Goal: Book appointment/travel/reservation

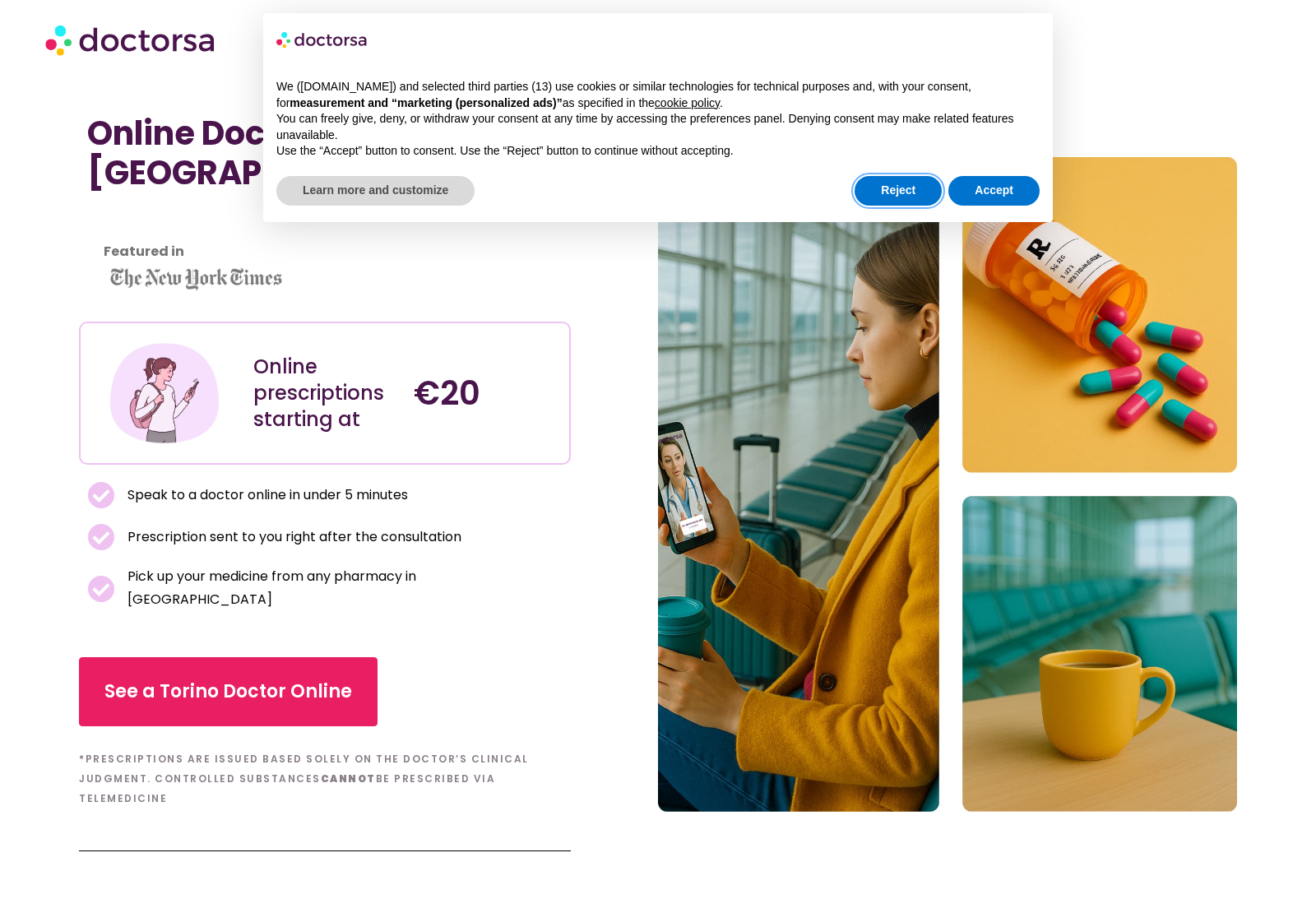
click at [907, 192] on button "Reject" at bounding box center [899, 190] width 87 height 29
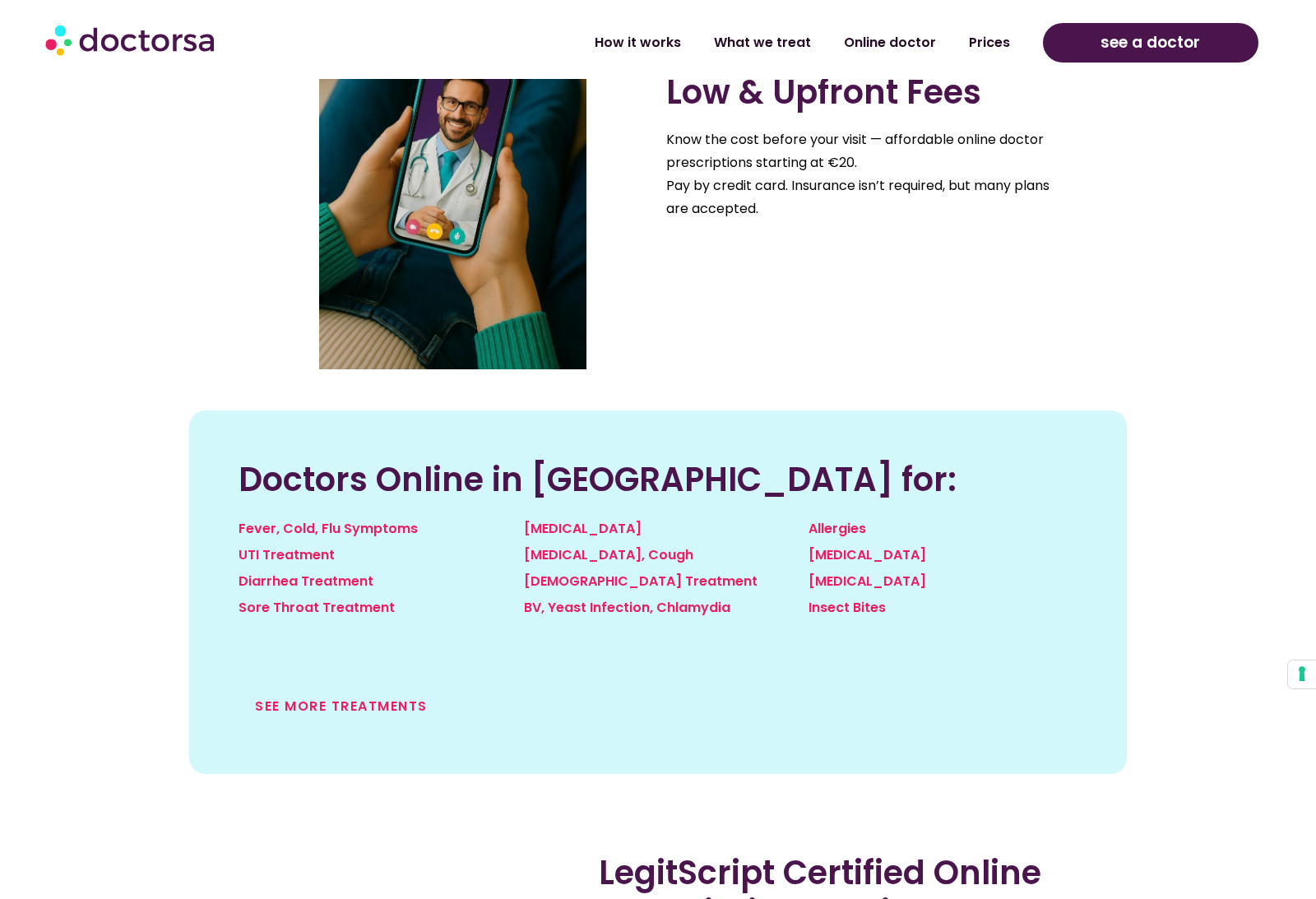
scroll to position [1507, 0]
click at [255, 547] on link "UTI Treatment" at bounding box center [287, 556] width 96 height 19
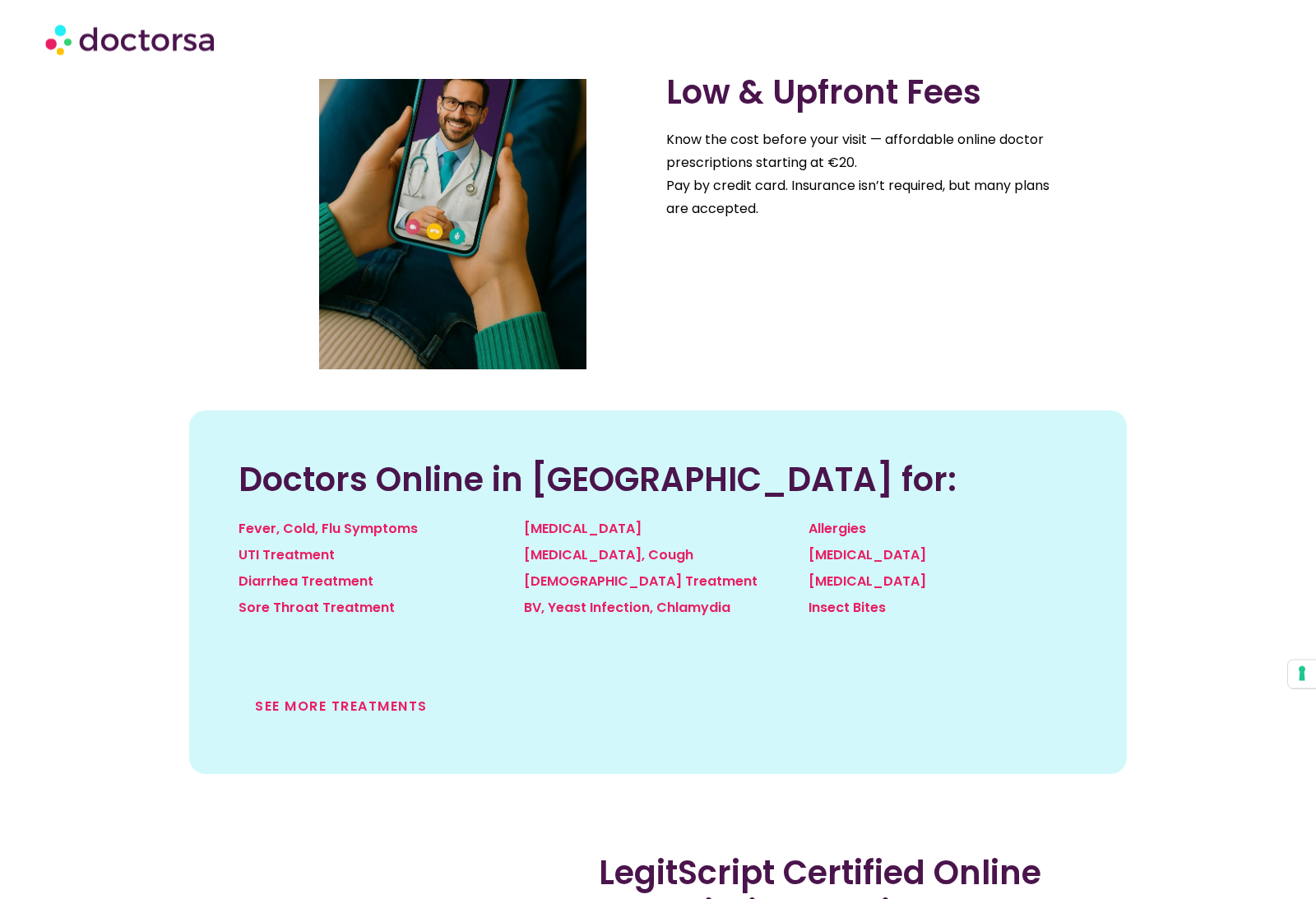
scroll to position [1561, 0]
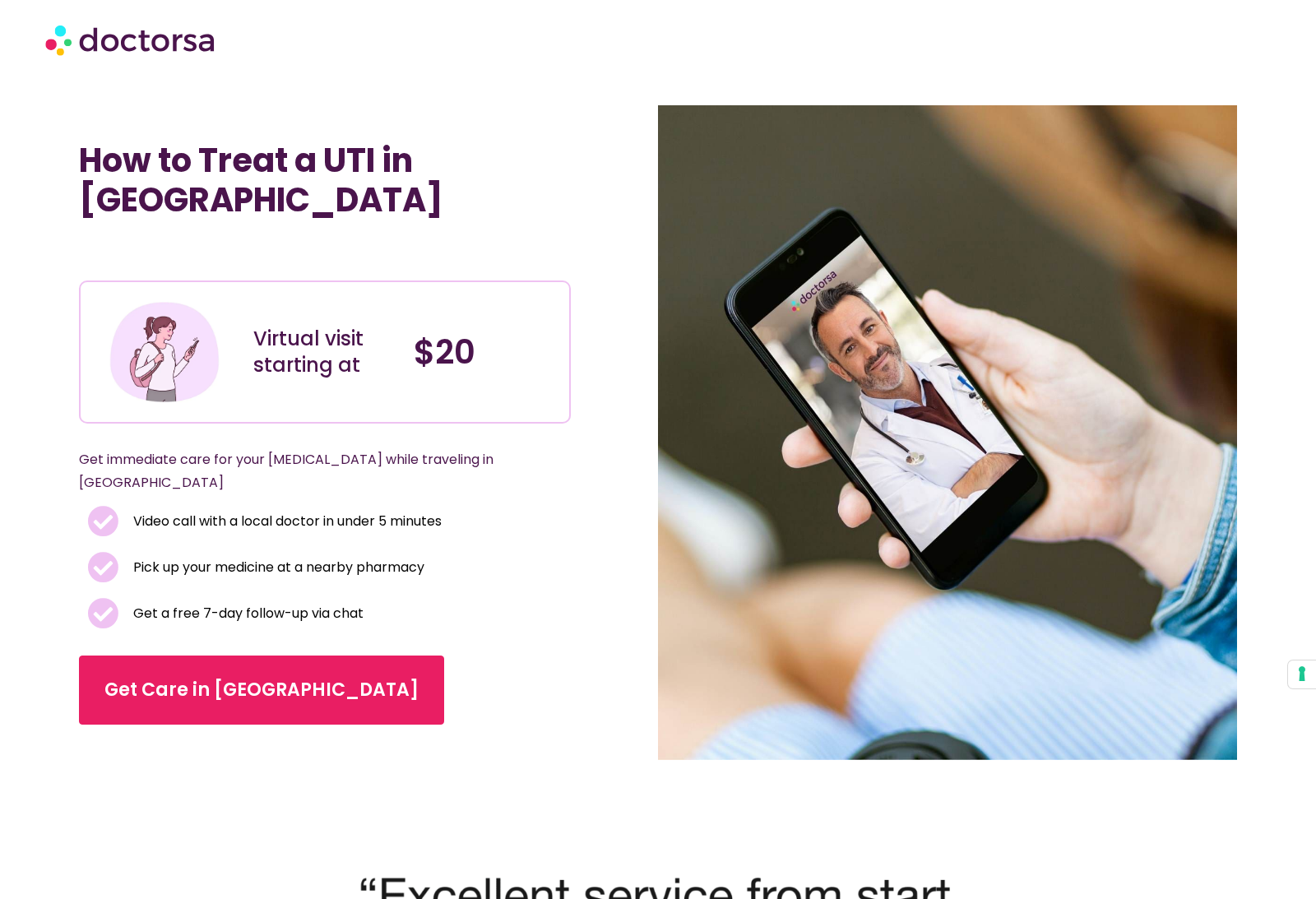
click at [191, 677] on span "Get Care in [GEOGRAPHIC_DATA]" at bounding box center [261, 690] width 314 height 27
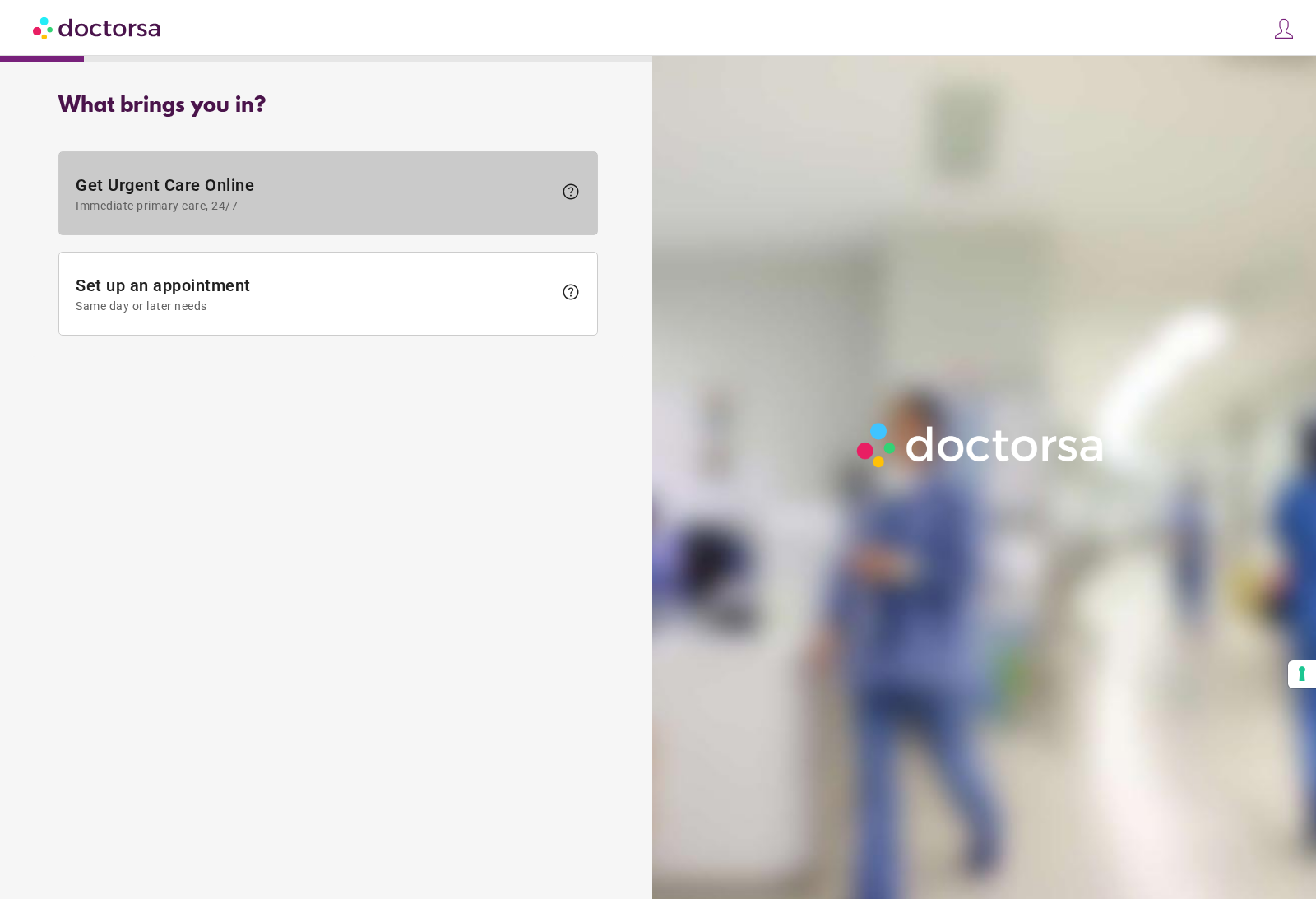
click at [447, 186] on span "Get Urgent Care Online Immediate primary care, 24/7" at bounding box center [314, 194] width 477 height 37
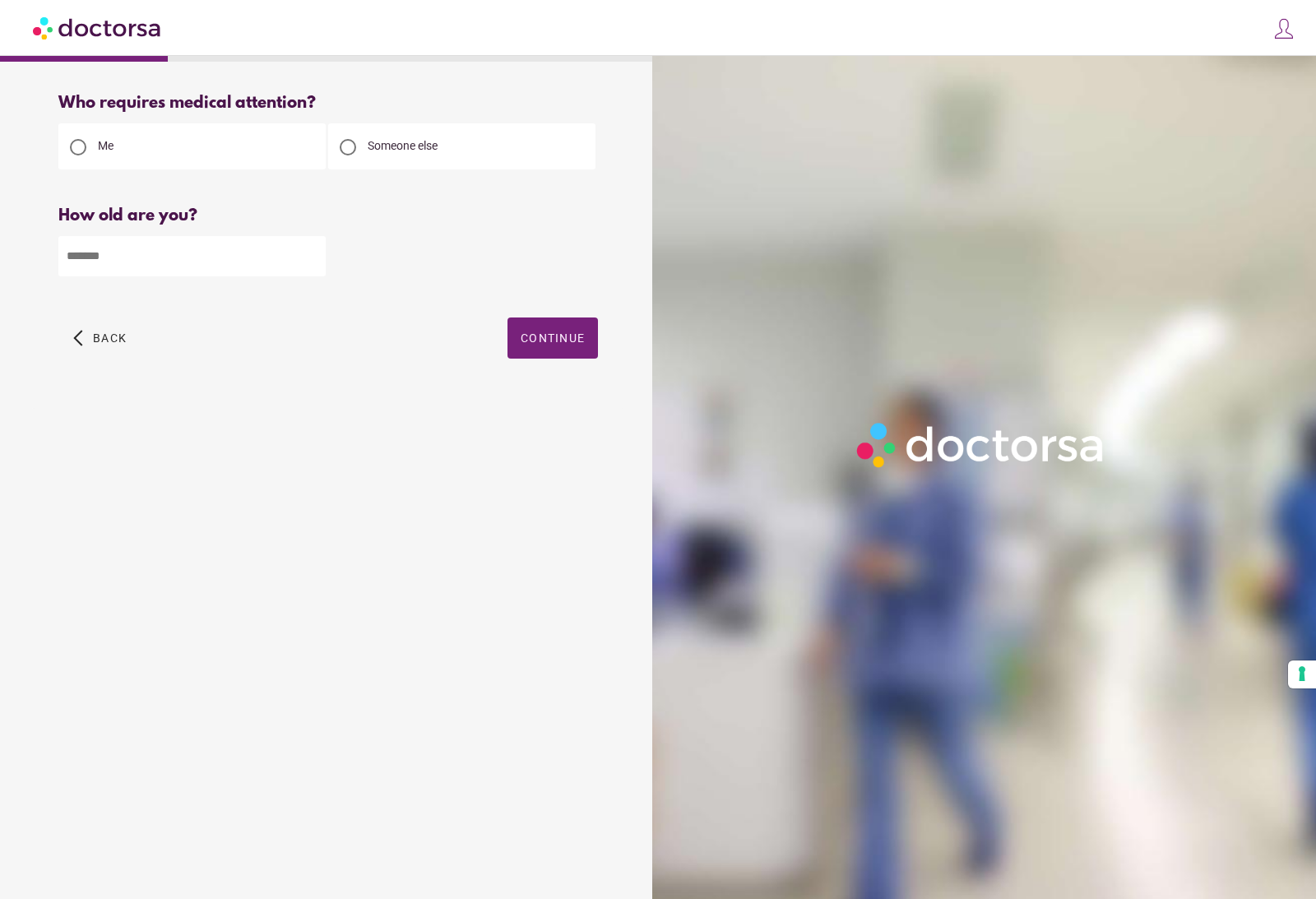
click at [209, 250] on input "number" at bounding box center [193, 256] width 267 height 40
type input "**"
click at [570, 334] on span "Continue" at bounding box center [553, 338] width 64 height 13
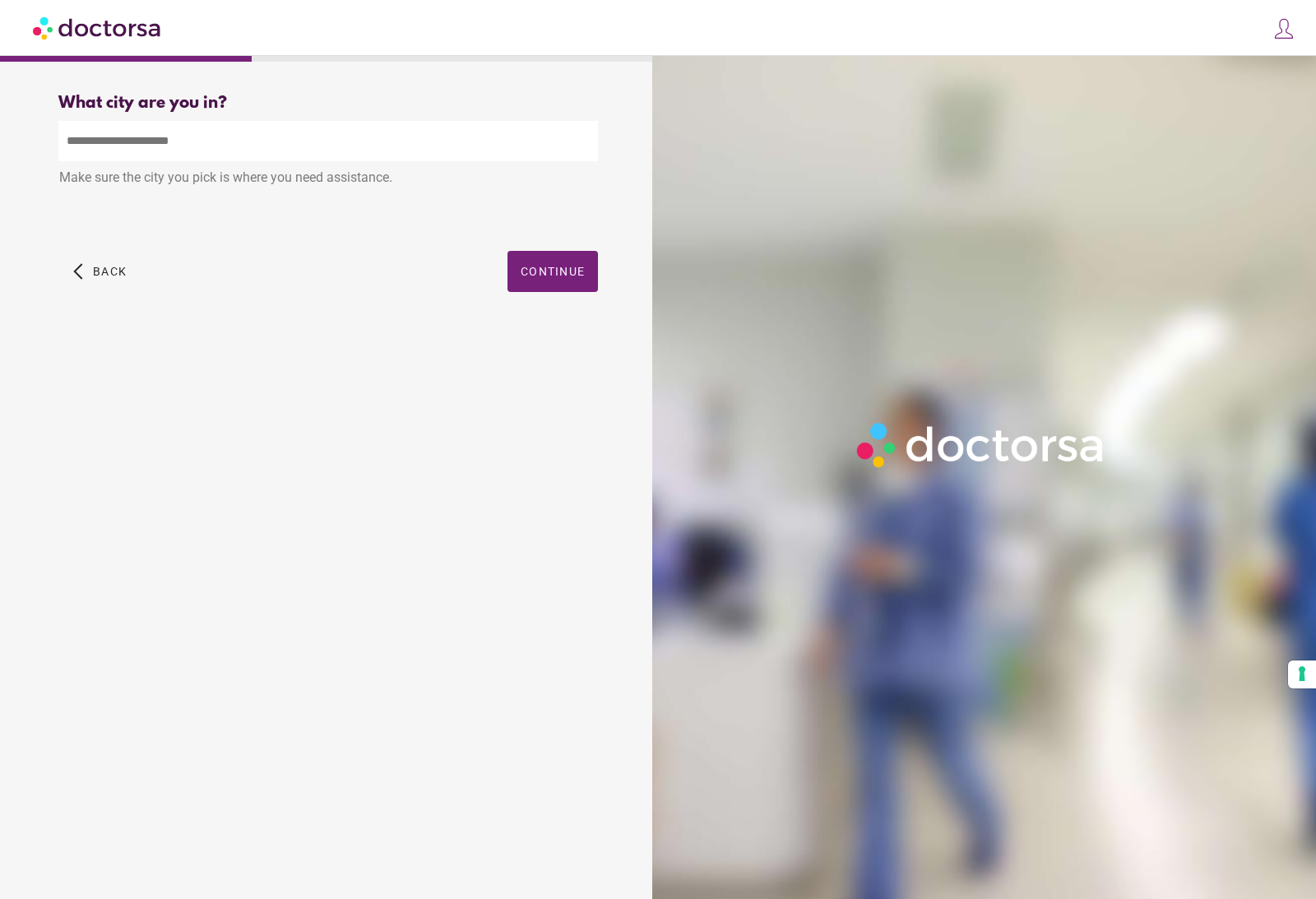
click at [363, 140] on input "text" at bounding box center [328, 141] width 539 height 40
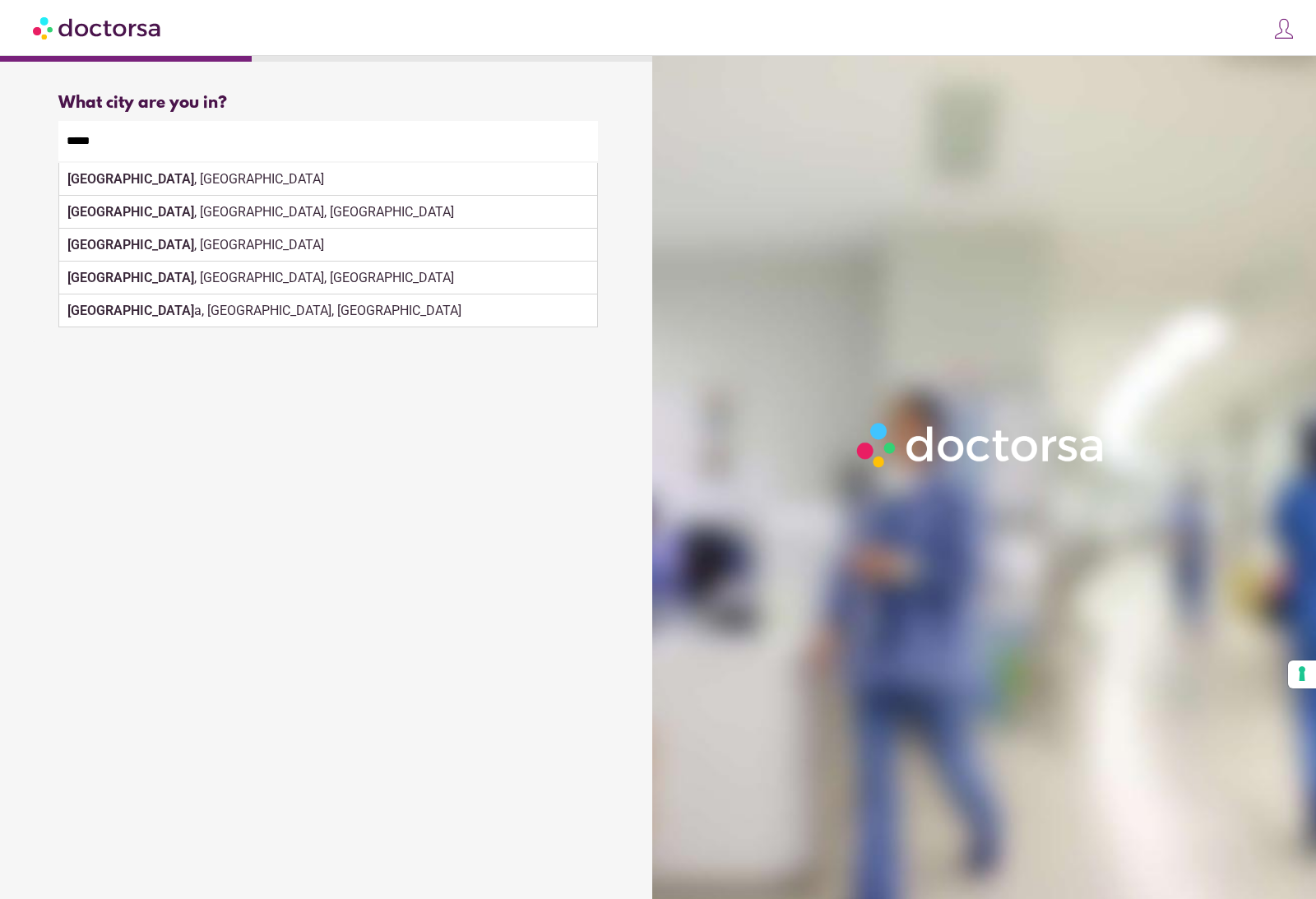
click at [133, 184] on div "Turin , Italy" at bounding box center [327, 179] width 538 height 33
type input "**********"
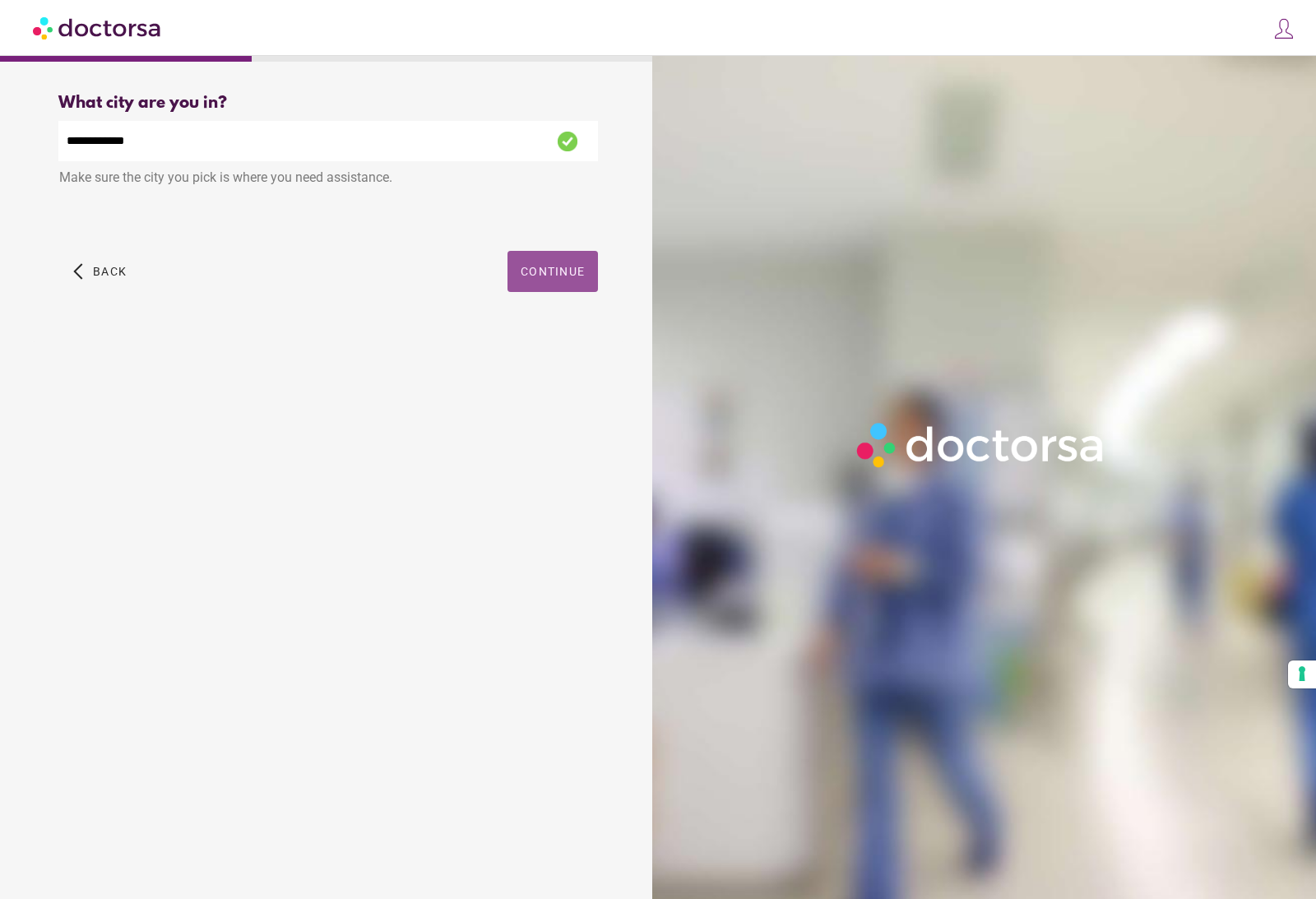
click at [557, 278] on span "Continue" at bounding box center [553, 271] width 64 height 13
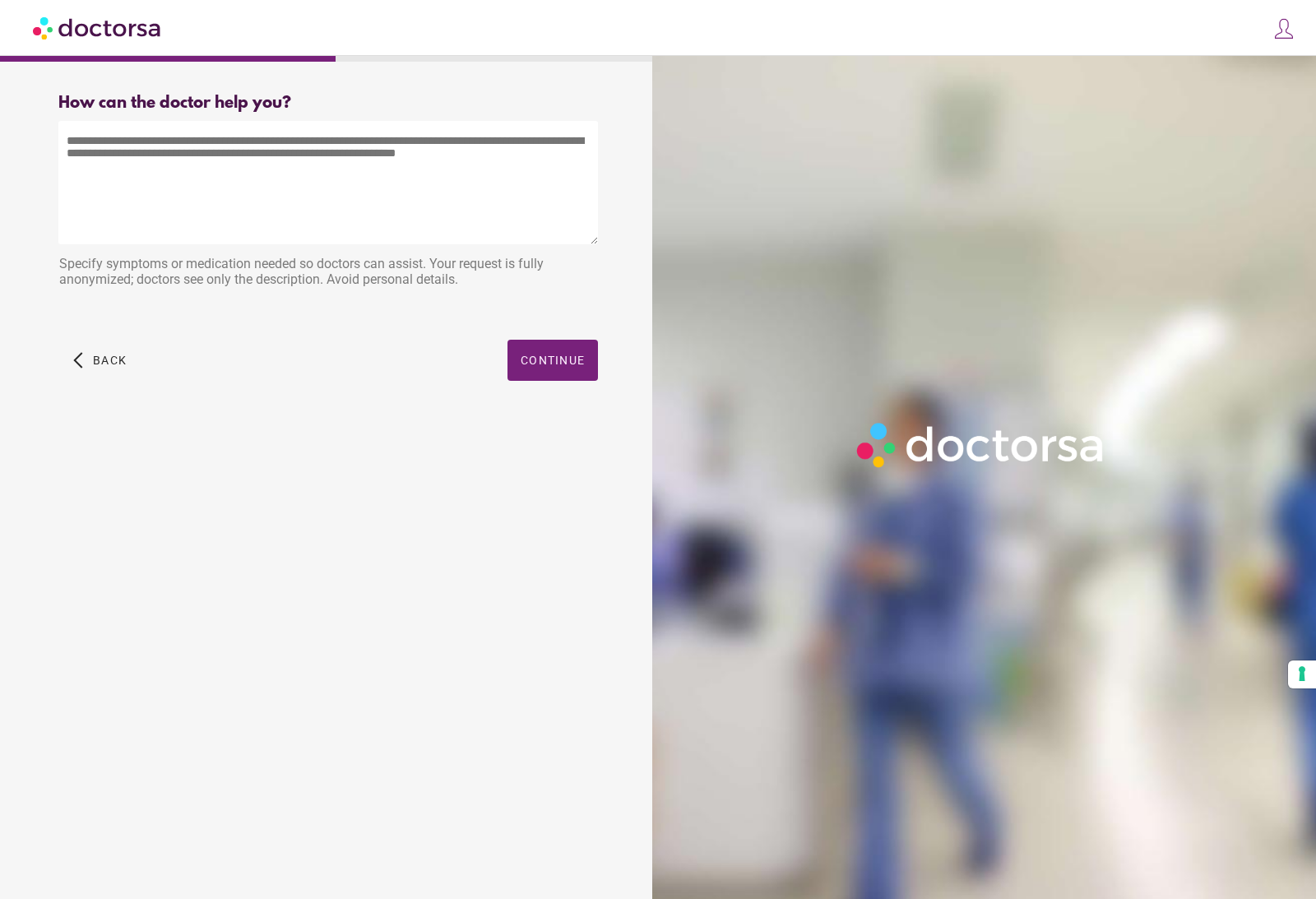
click at [159, 152] on textarea at bounding box center [328, 183] width 539 height 123
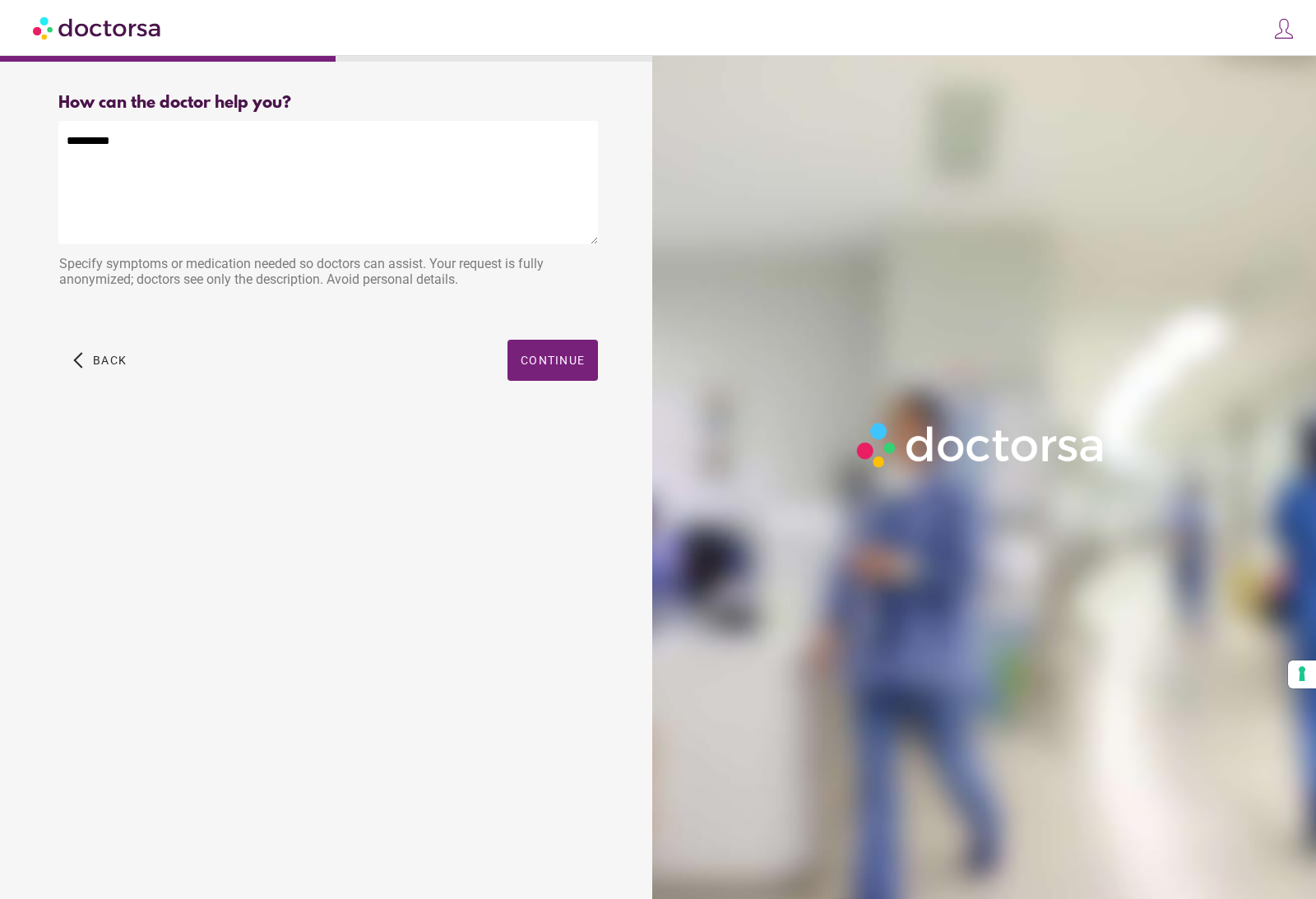
type textarea "**********"
click at [546, 358] on span "Continue" at bounding box center [553, 360] width 64 height 13
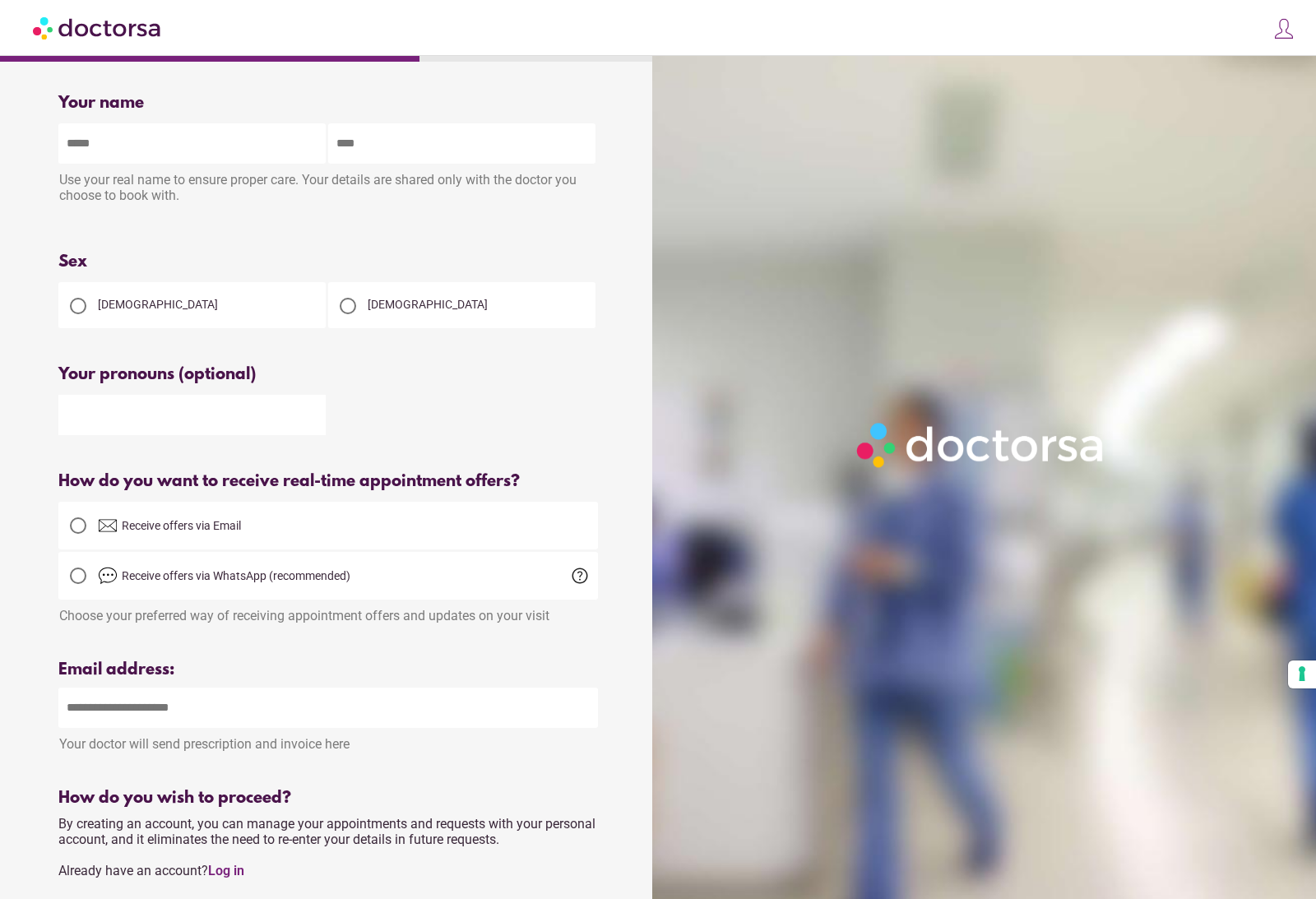
click at [78, 313] on div at bounding box center [78, 306] width 16 height 16
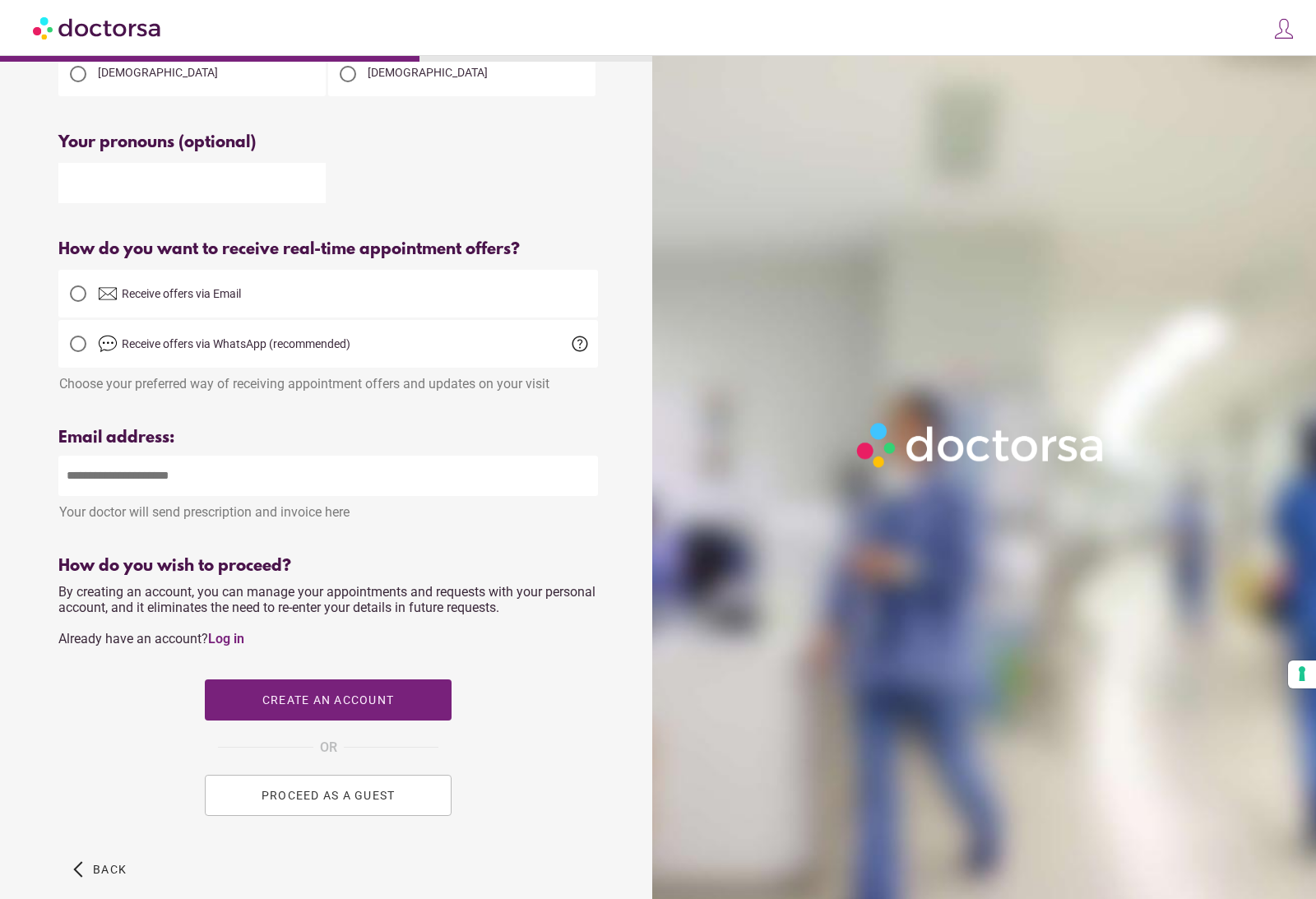
scroll to position [273, 0]
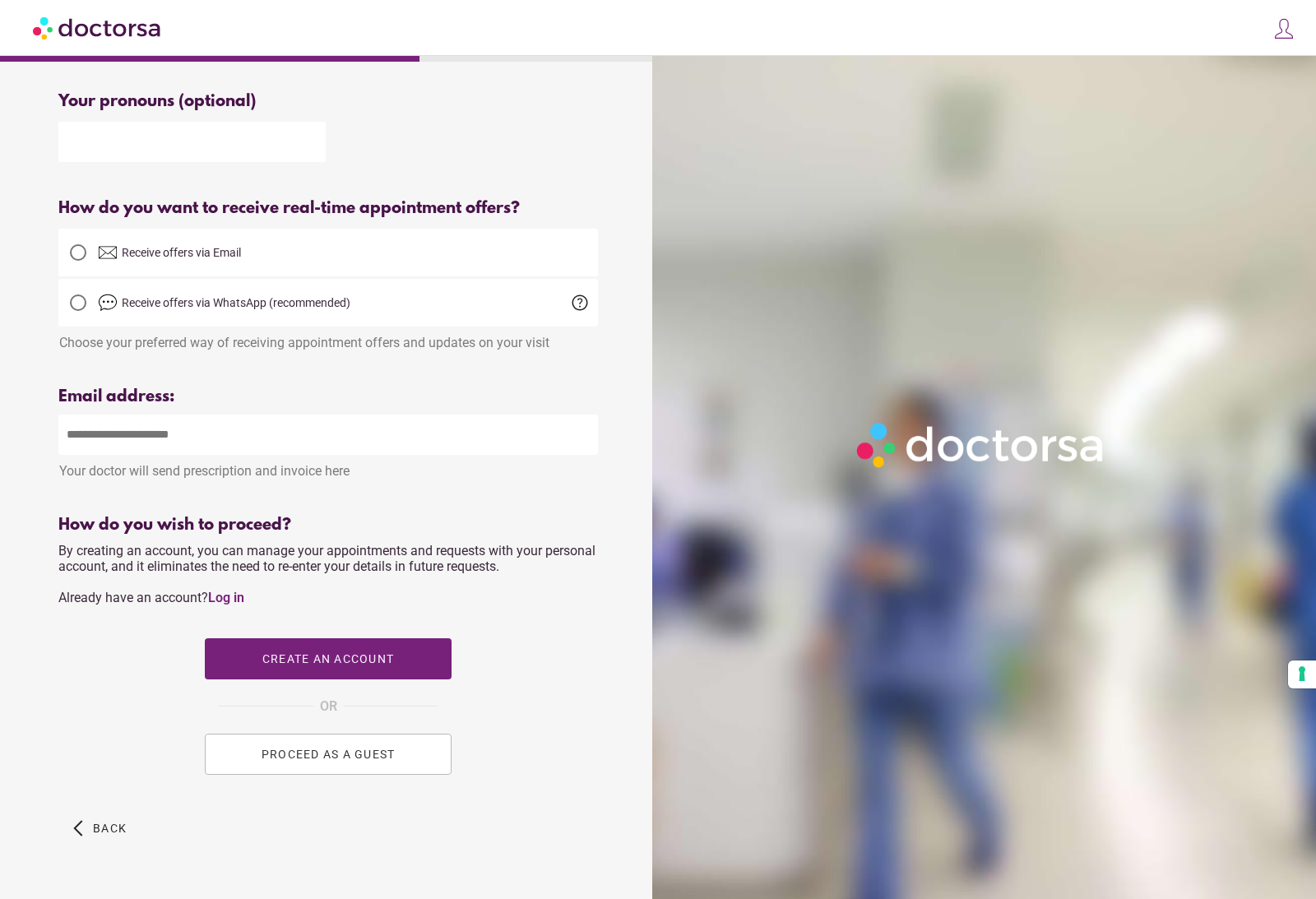
click at [946, 25] on div "close Log in Make a request Your appointments Your profile Welcome back Log in …" at bounding box center [658, 28] width 1316 height 56
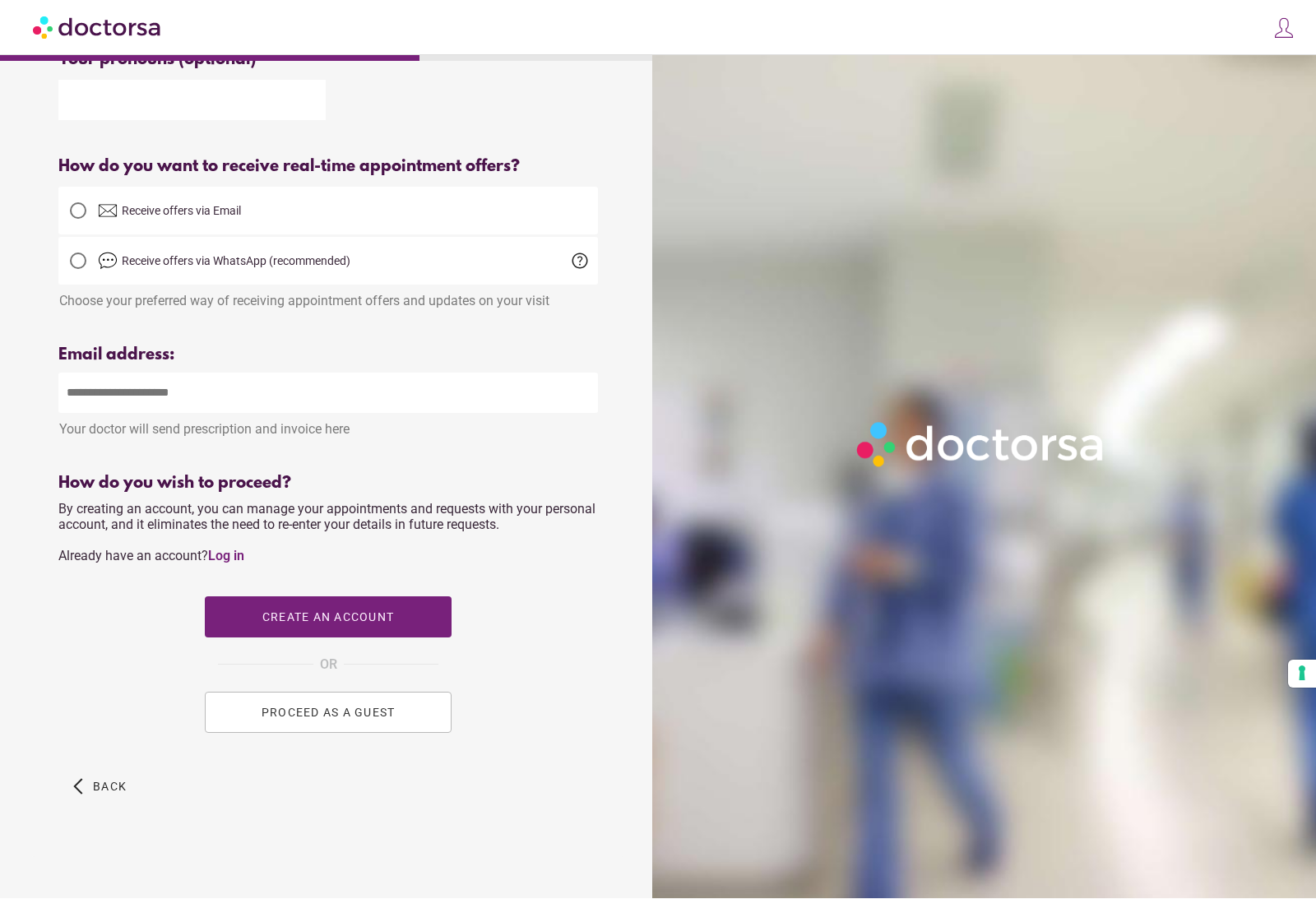
scroll to position [326, 0]
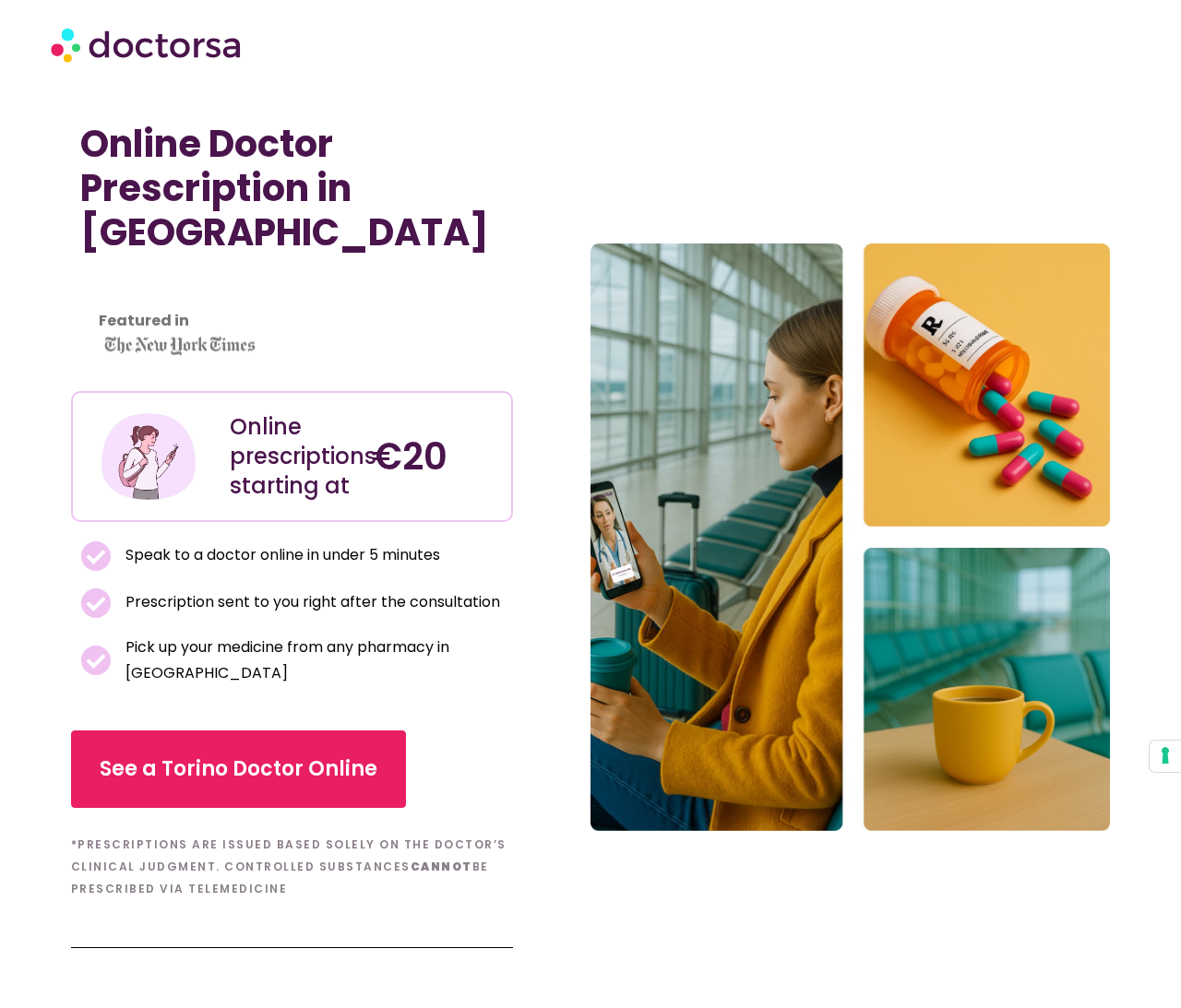
click at [329, 755] on span "See a Torino Doctor Online" at bounding box center [239, 770] width 278 height 30
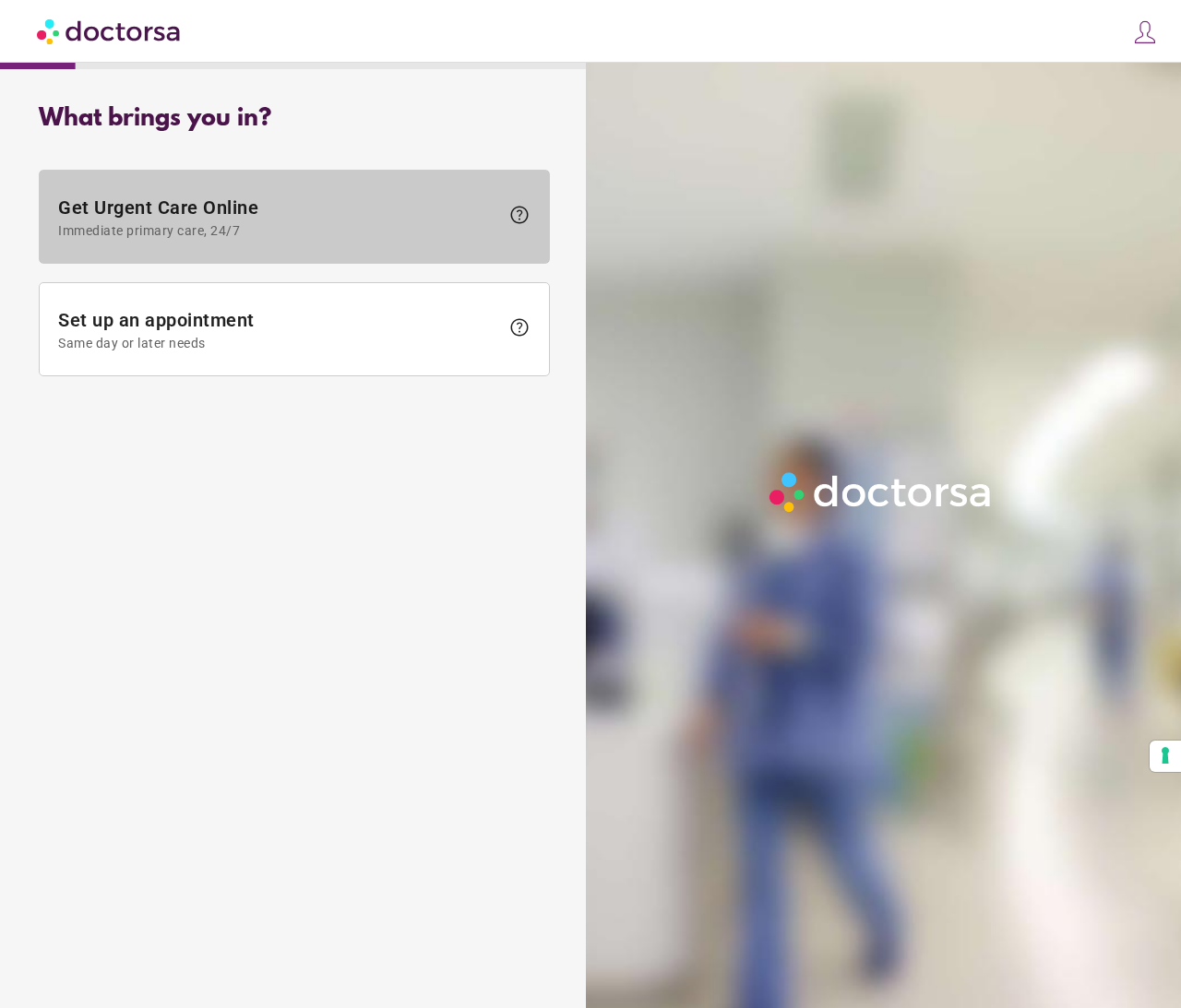
click at [364, 233] on span "Immediate primary care, 24/7" at bounding box center [278, 230] width 441 height 15
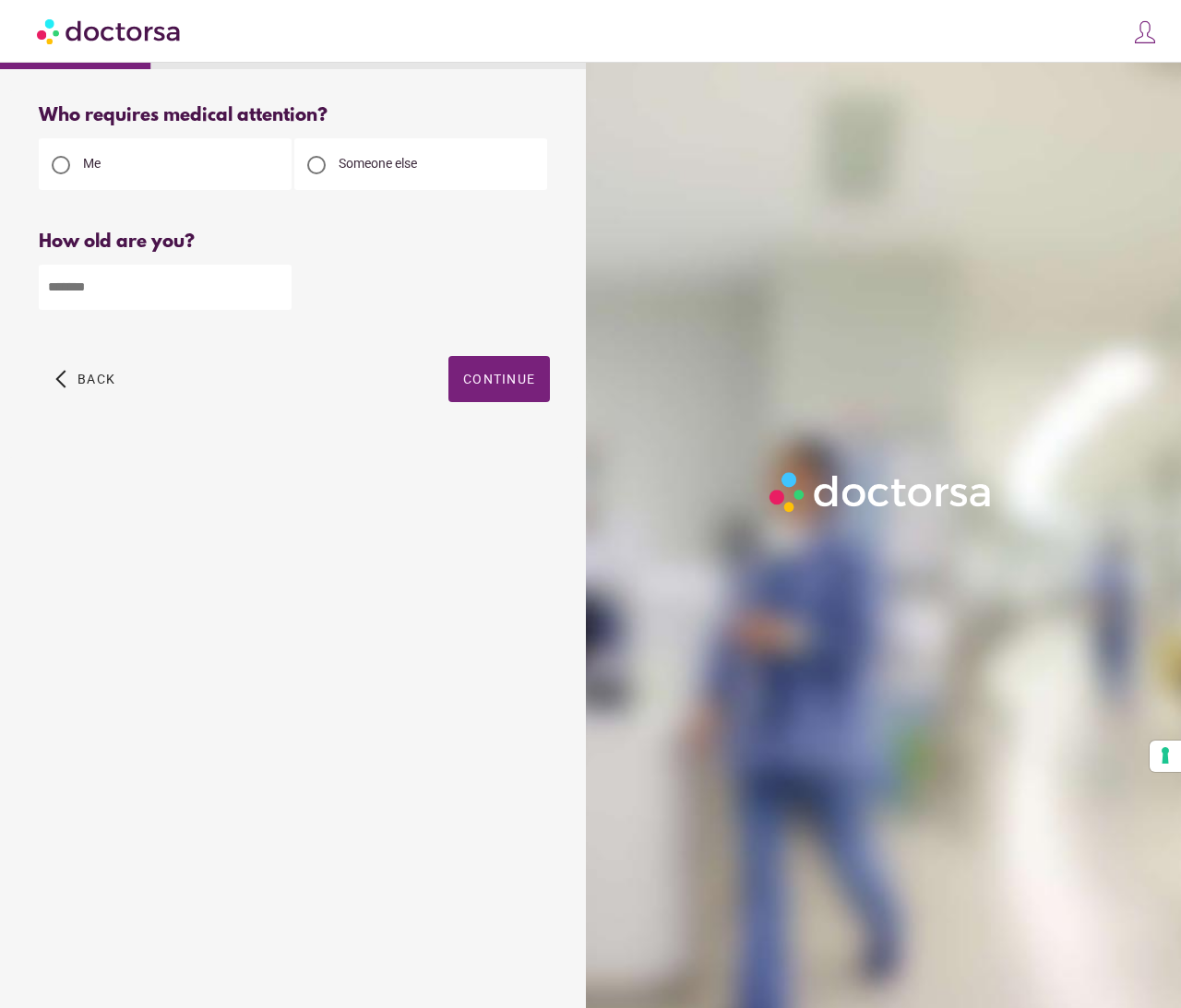
click at [185, 305] on input "number" at bounding box center [165, 287] width 253 height 45
type input "**"
click at [507, 398] on span "button" at bounding box center [498, 379] width 101 height 46
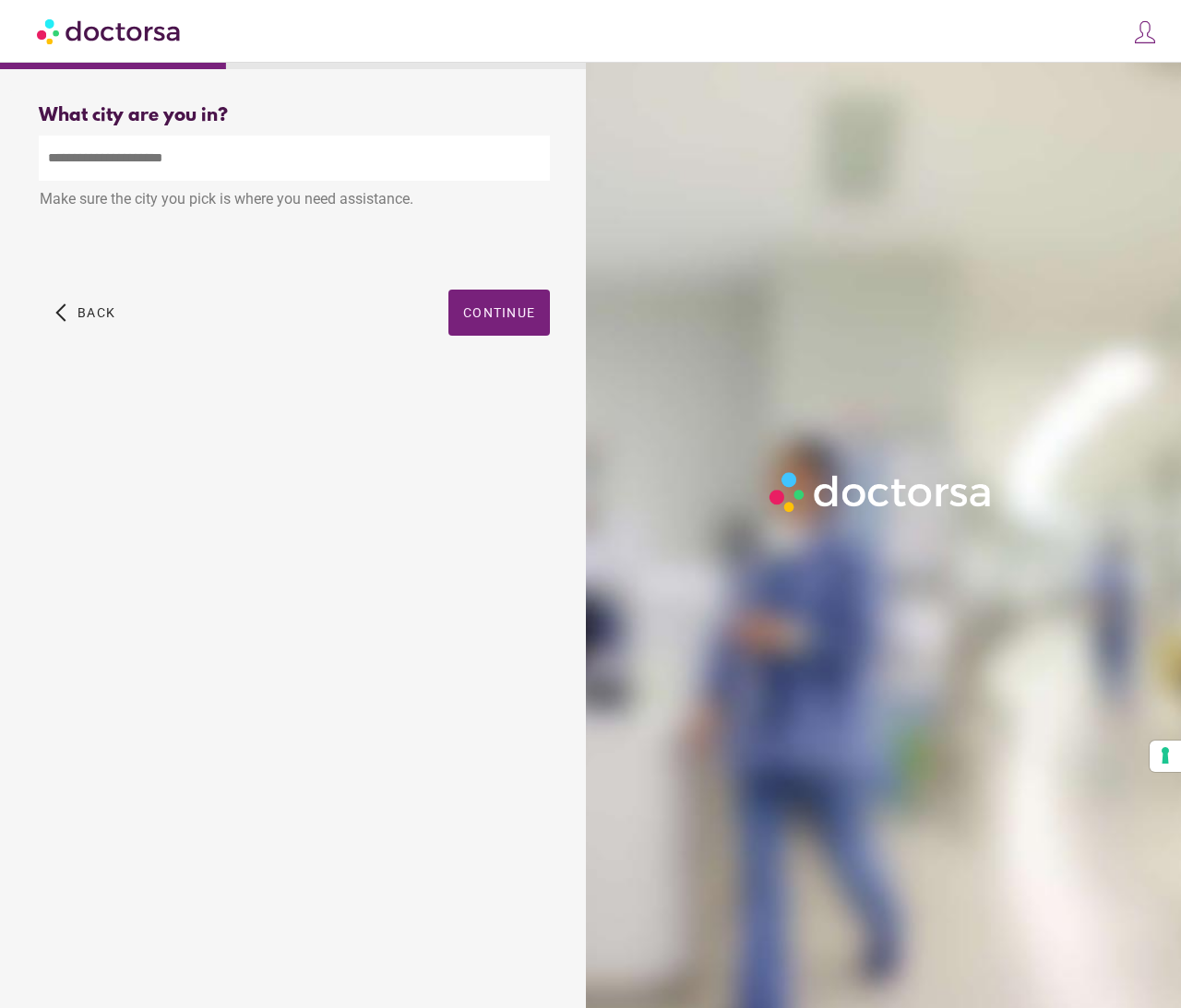
click at [383, 173] on input "text" at bounding box center [294, 158] width 511 height 45
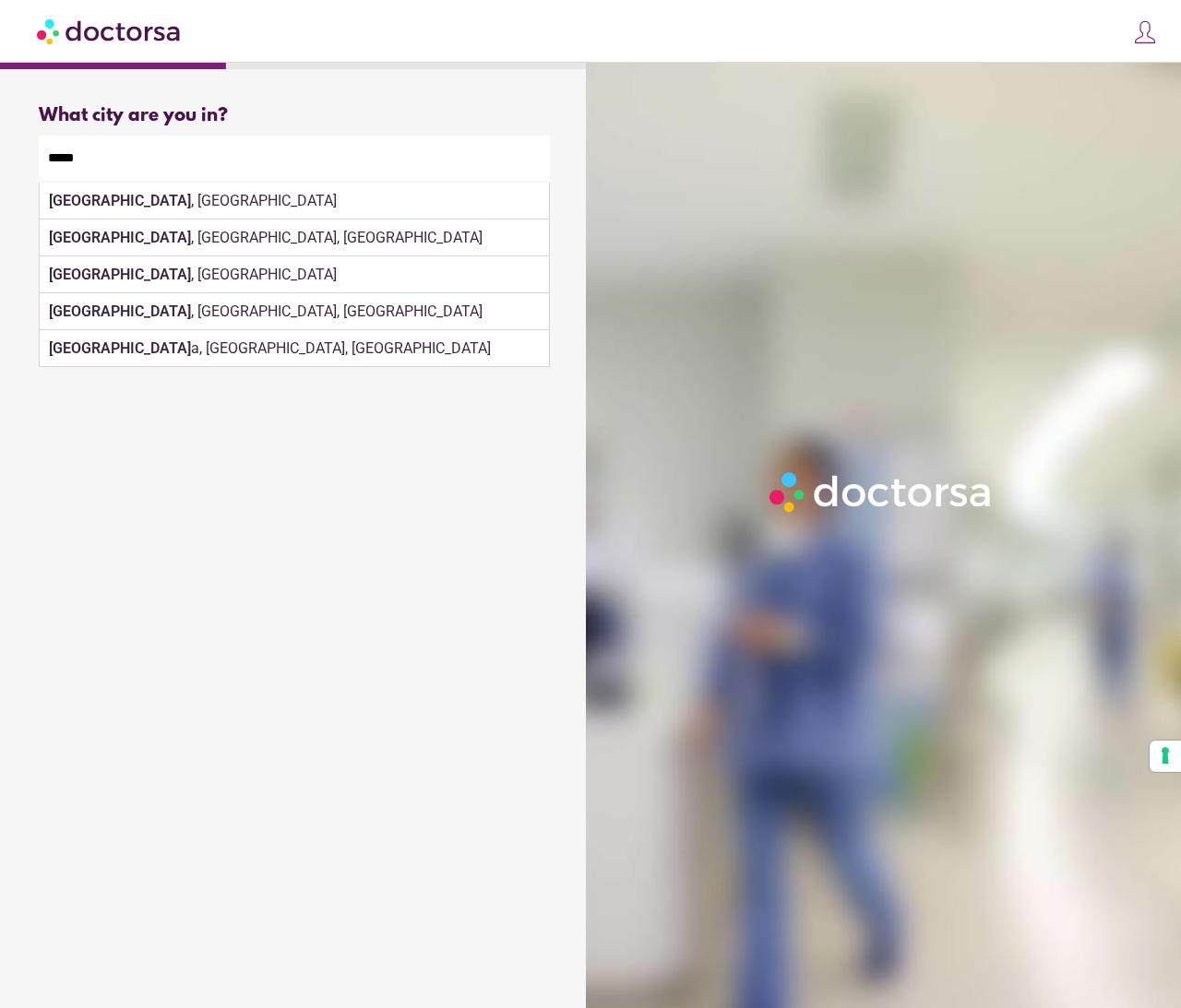
click at [129, 201] on div "Turin , Italy" at bounding box center [294, 201] width 509 height 37
type input "**********"
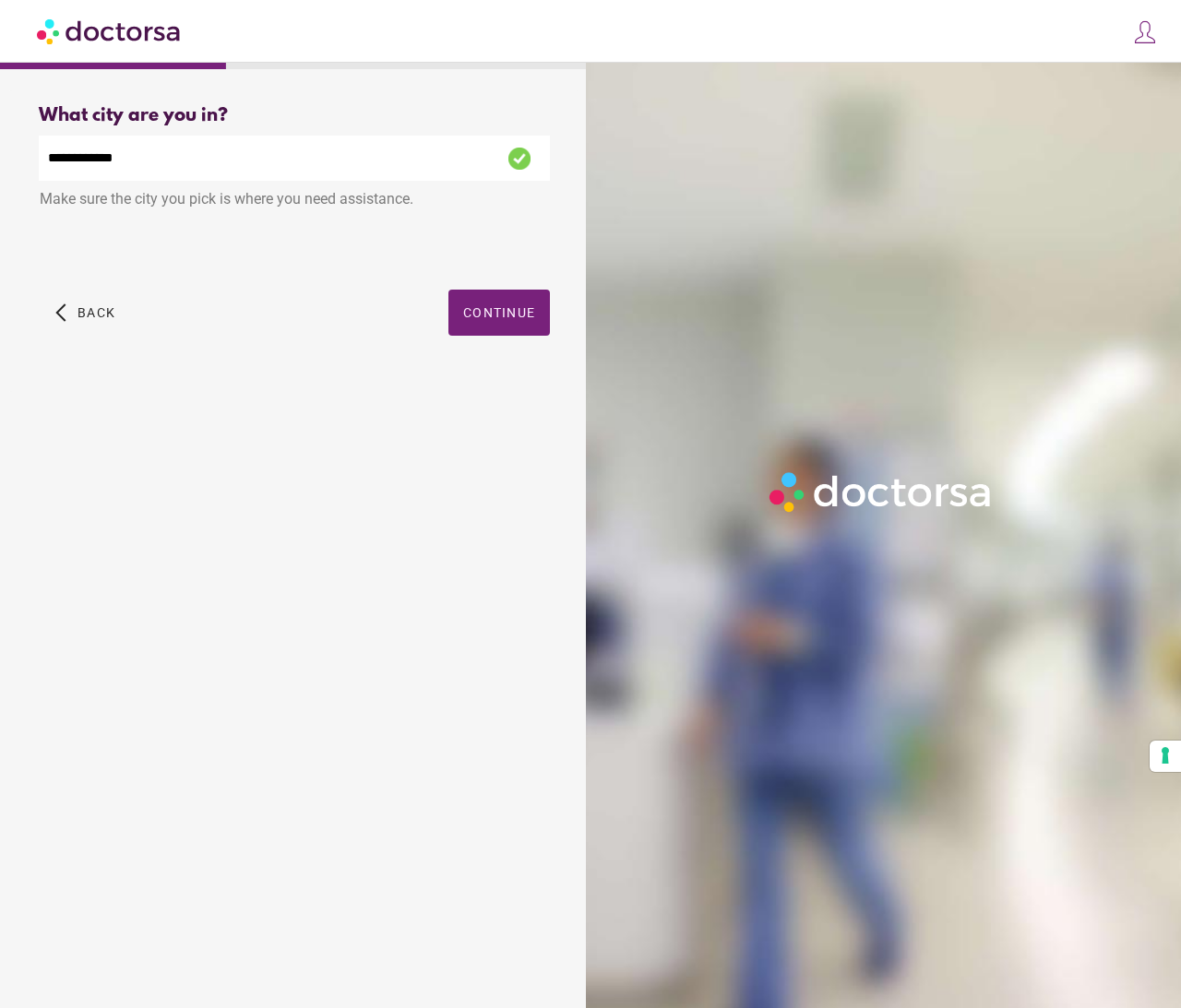
click at [515, 315] on span "Continue" at bounding box center [499, 312] width 72 height 15
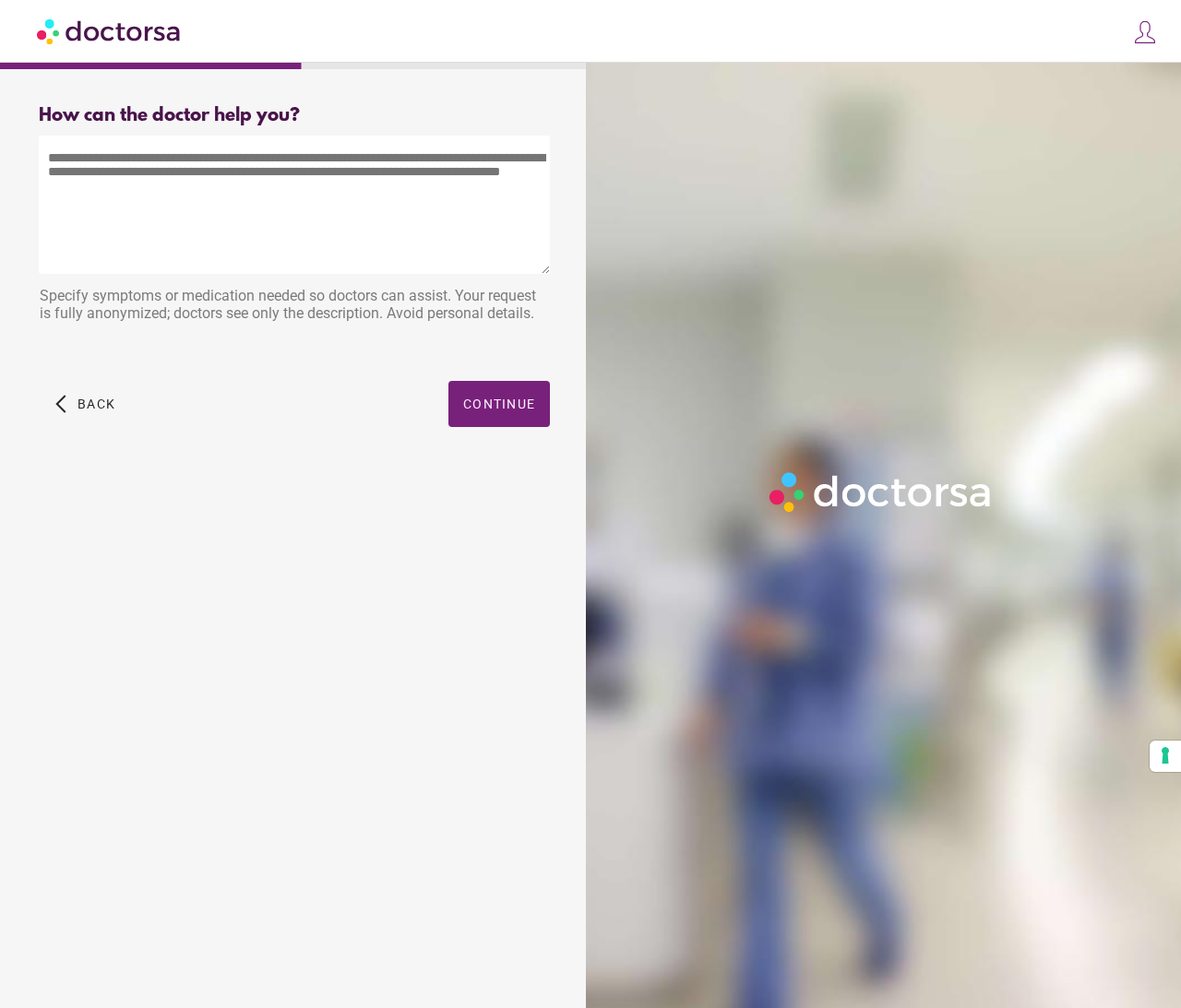
click at [356, 174] on textarea at bounding box center [294, 205] width 511 height 138
type textarea "**********"
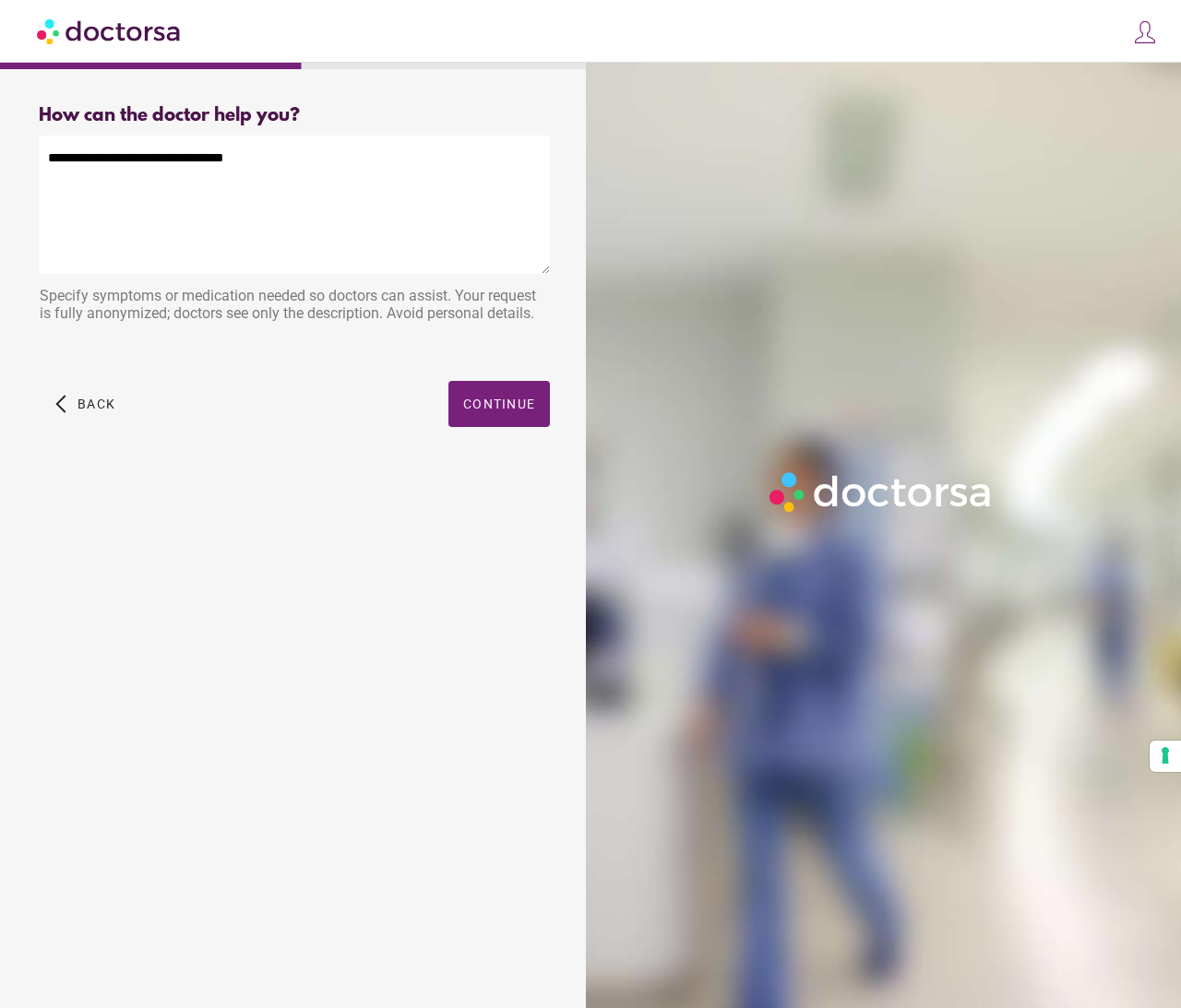
click at [523, 422] on span "button" at bounding box center [498, 404] width 101 height 46
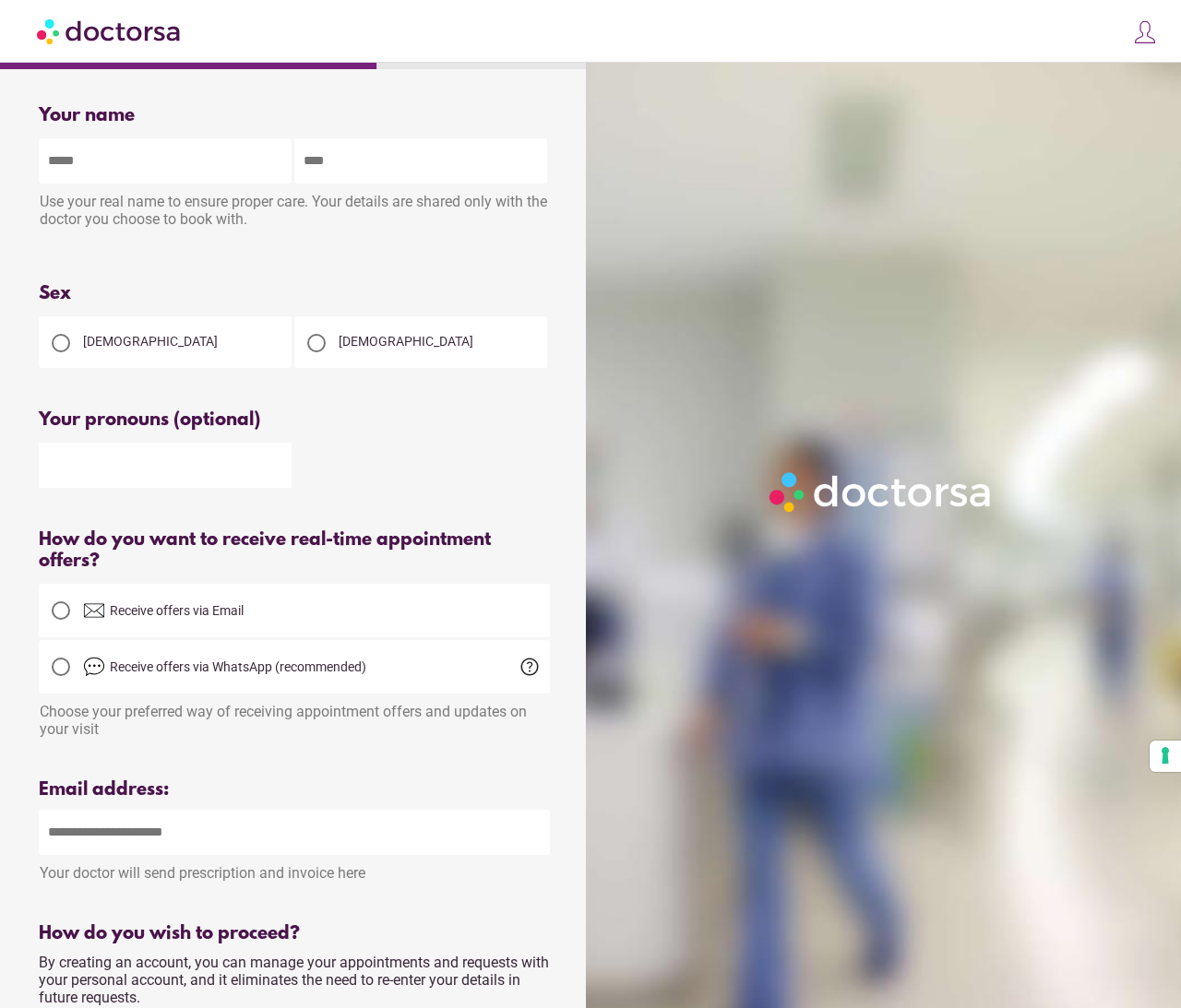
click at [66, 350] on div at bounding box center [61, 343] width 18 height 18
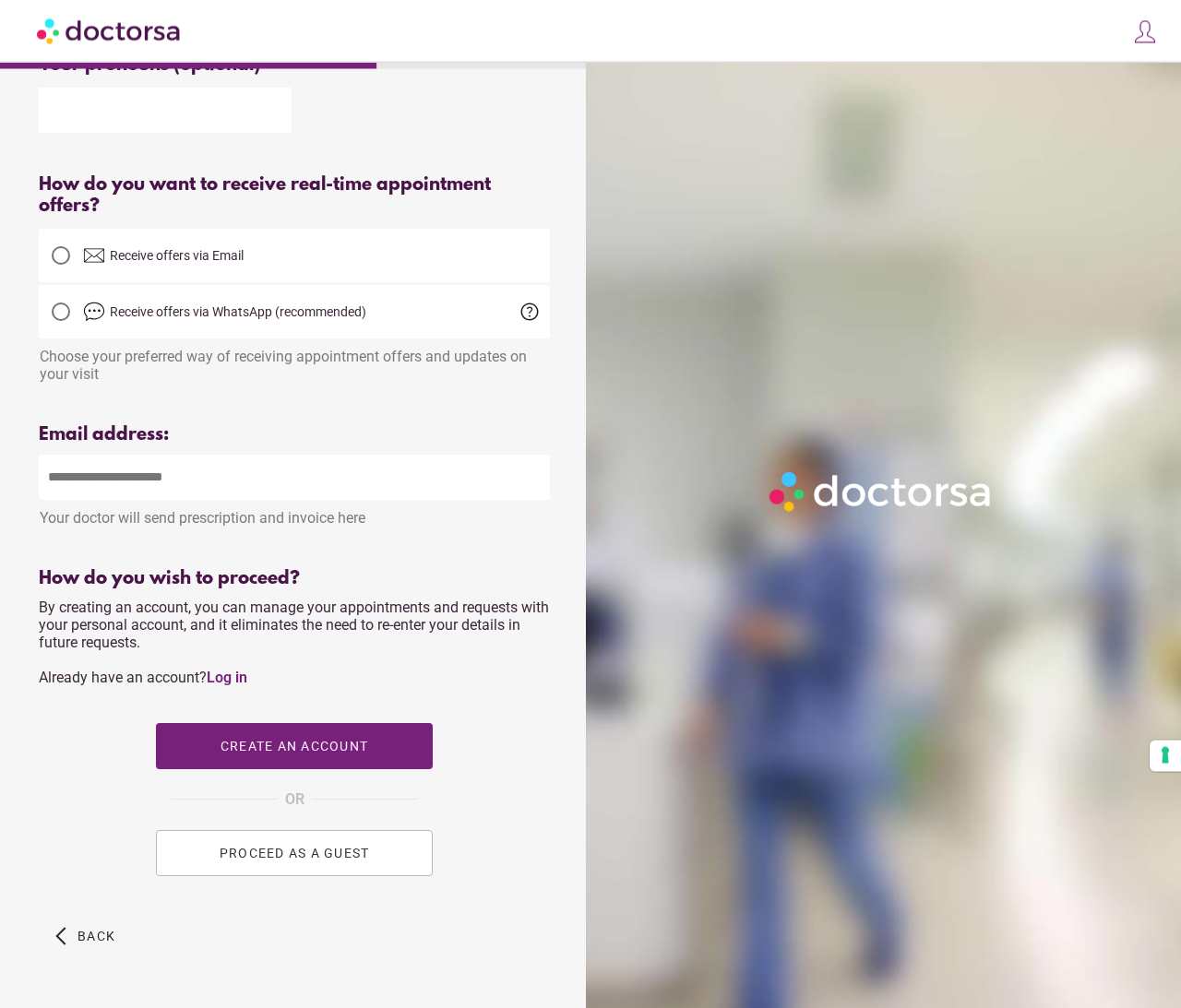
scroll to position [363, 0]
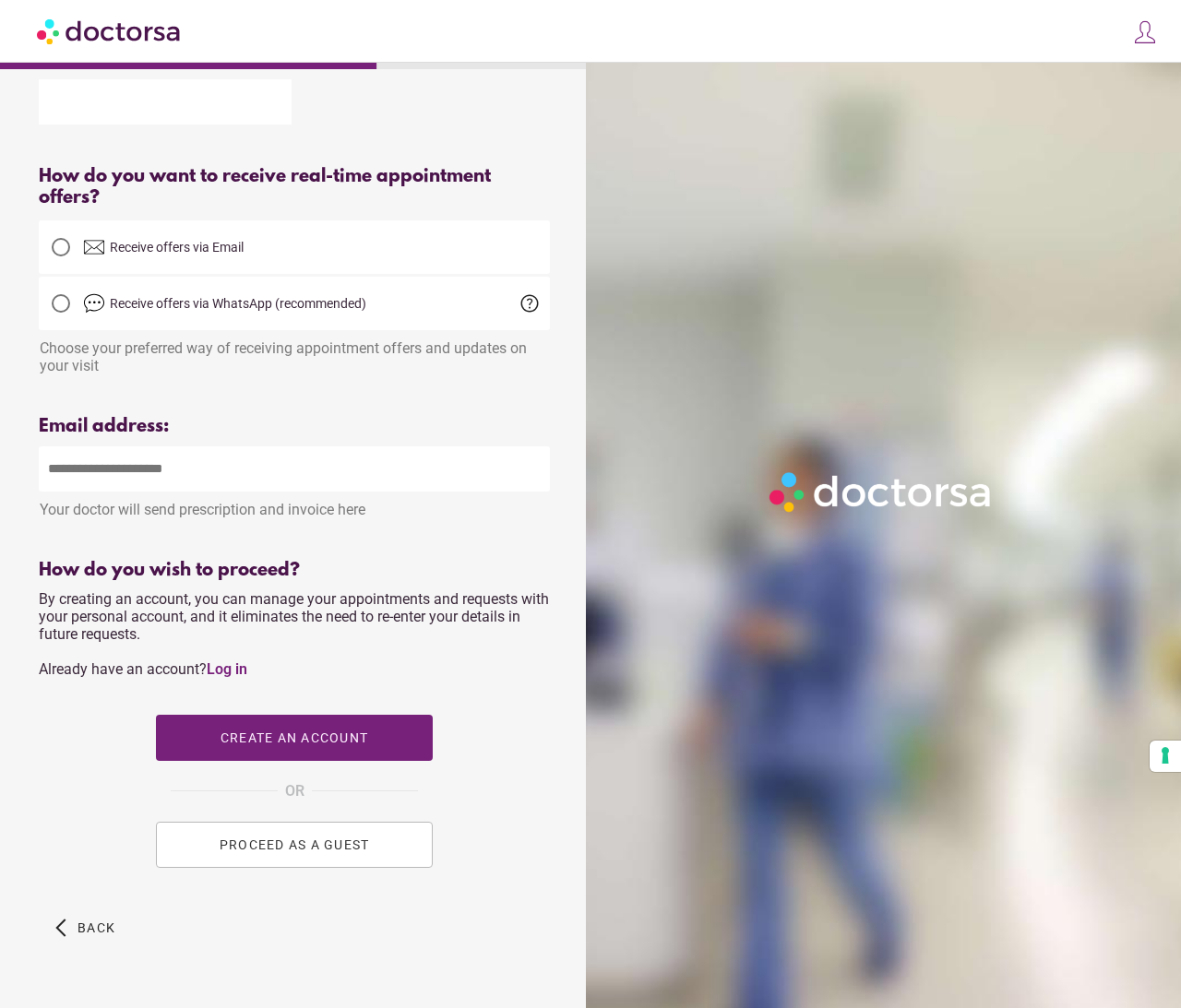
click at [76, 487] on input "email" at bounding box center [294, 469] width 511 height 45
type input "*"
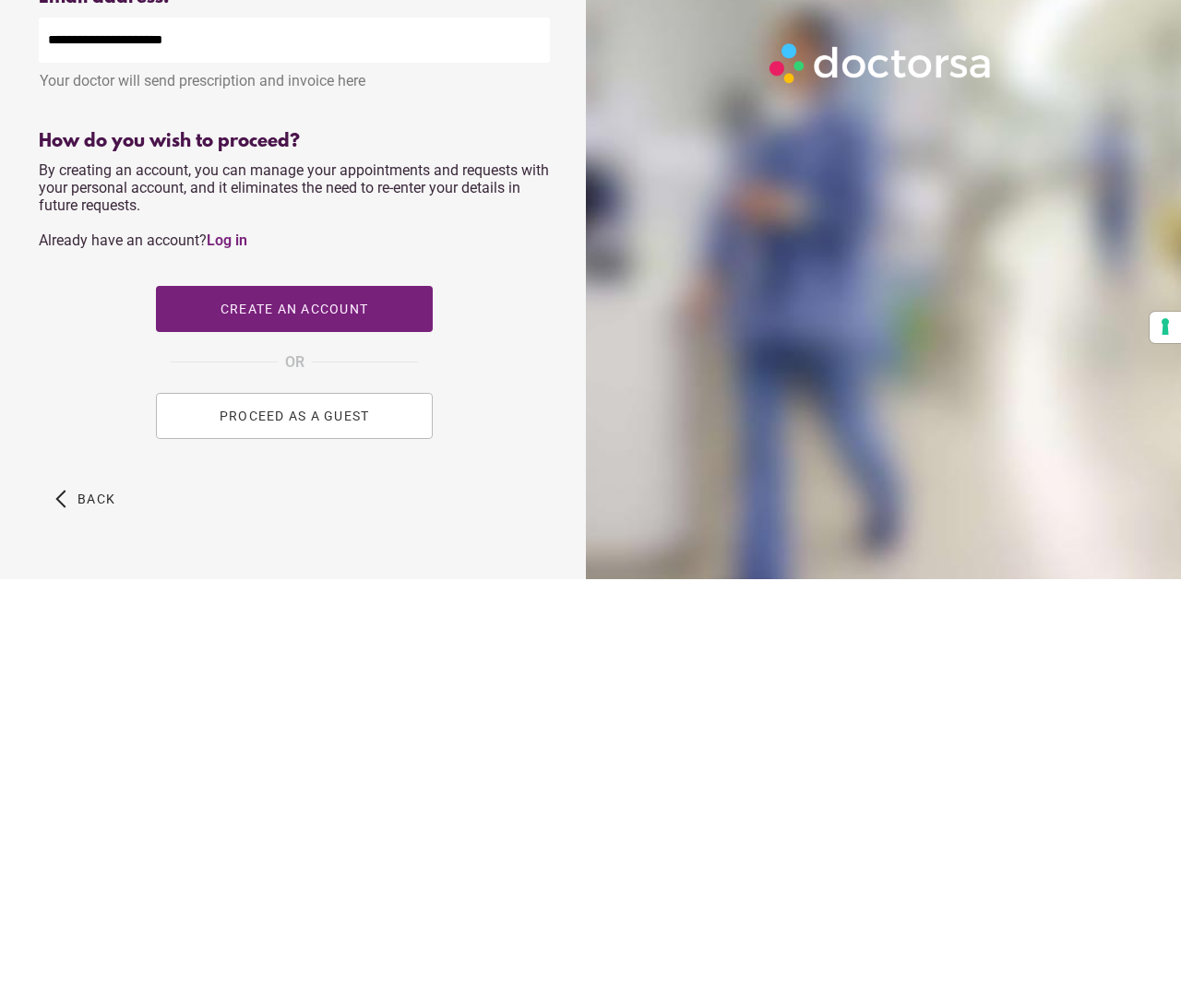
type input "**********"
click at [352, 822] on button "PROCEED AS A GUEST" at bounding box center [294, 845] width 277 height 46
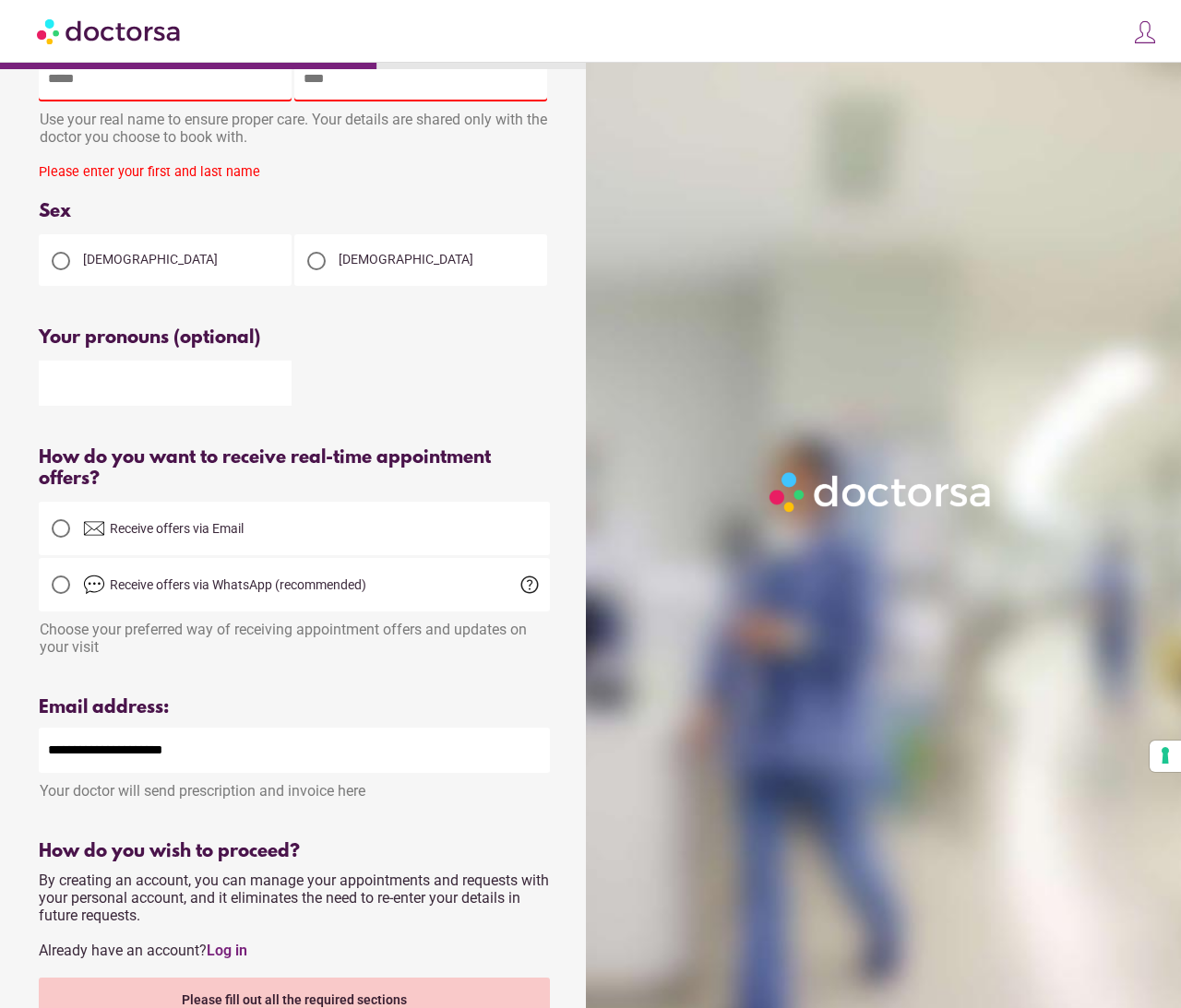
scroll to position [82, 0]
click at [240, 397] on input "text" at bounding box center [165, 383] width 253 height 45
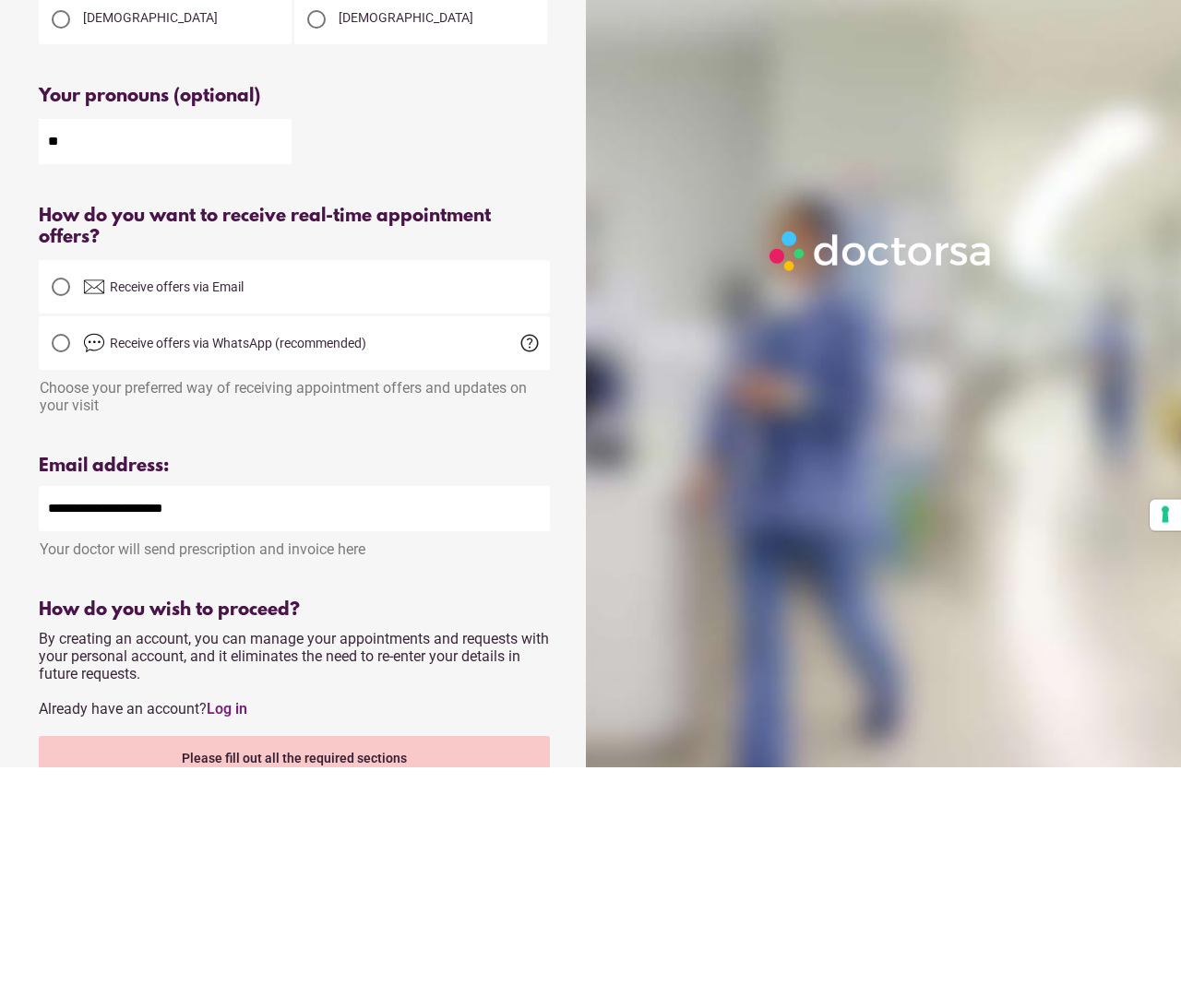
type input "*"
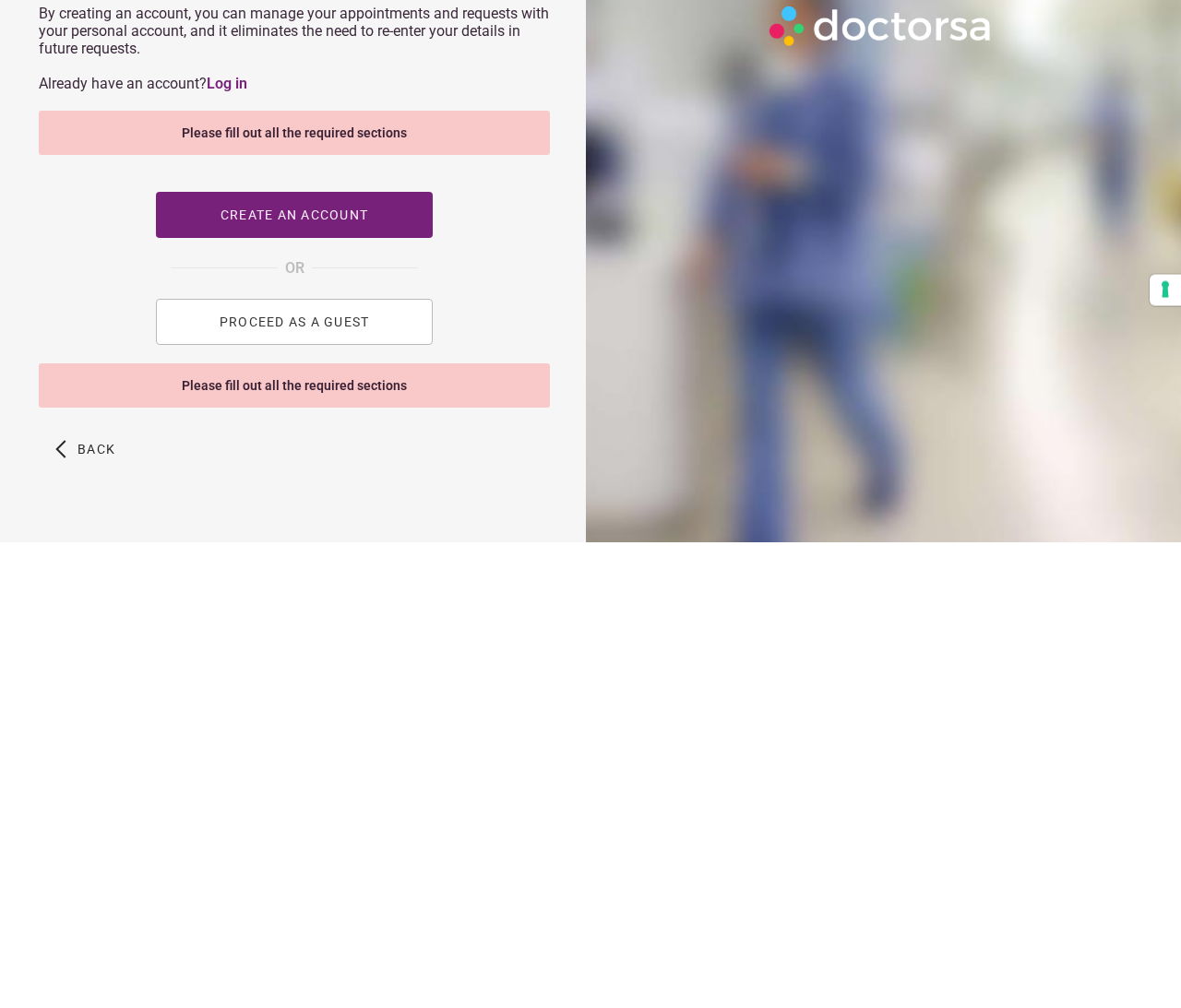
scroll to position [483, 0]
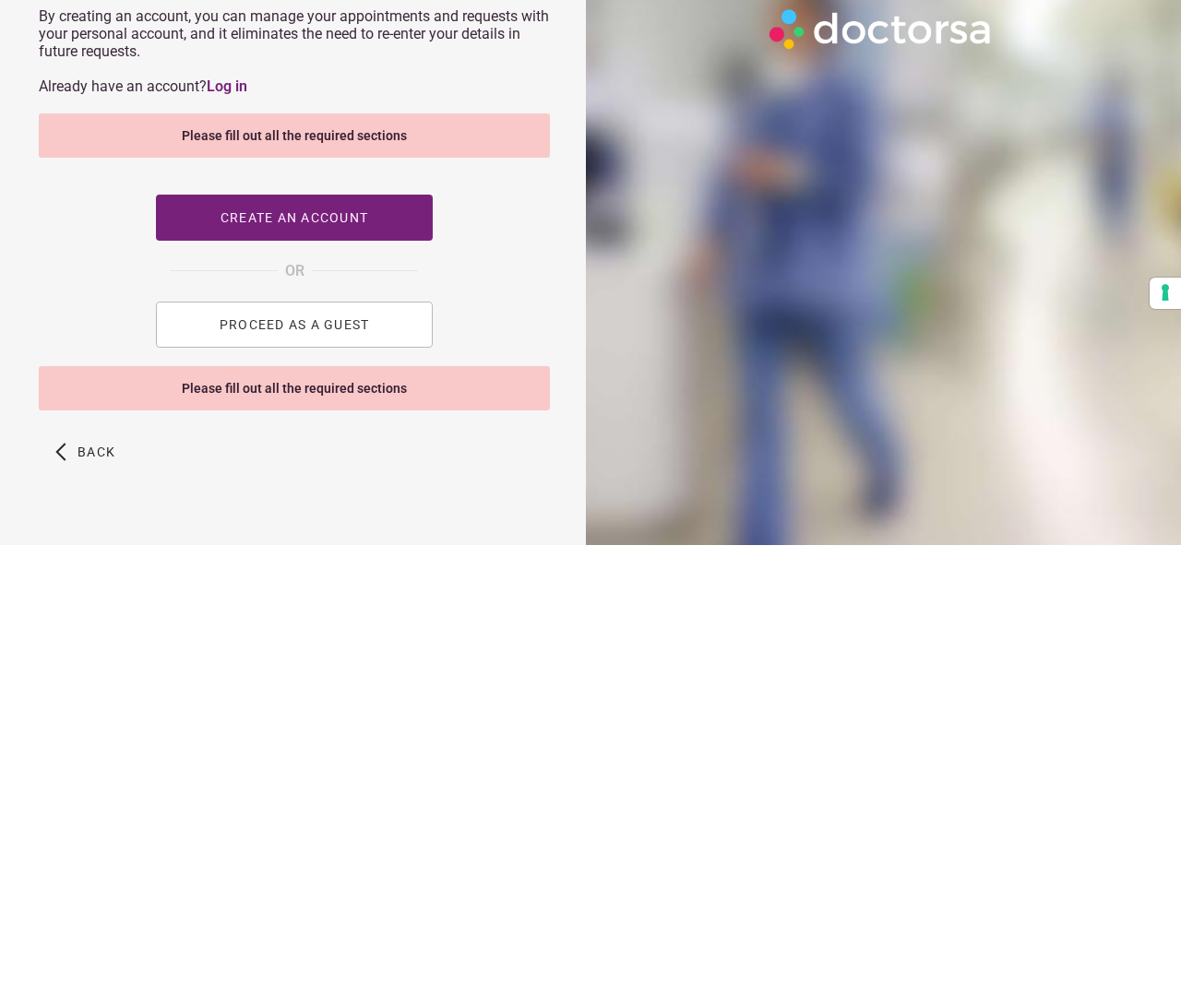
type input "**"
click at [345, 765] on button "PROCEED AS A GUEST" at bounding box center [294, 788] width 277 height 46
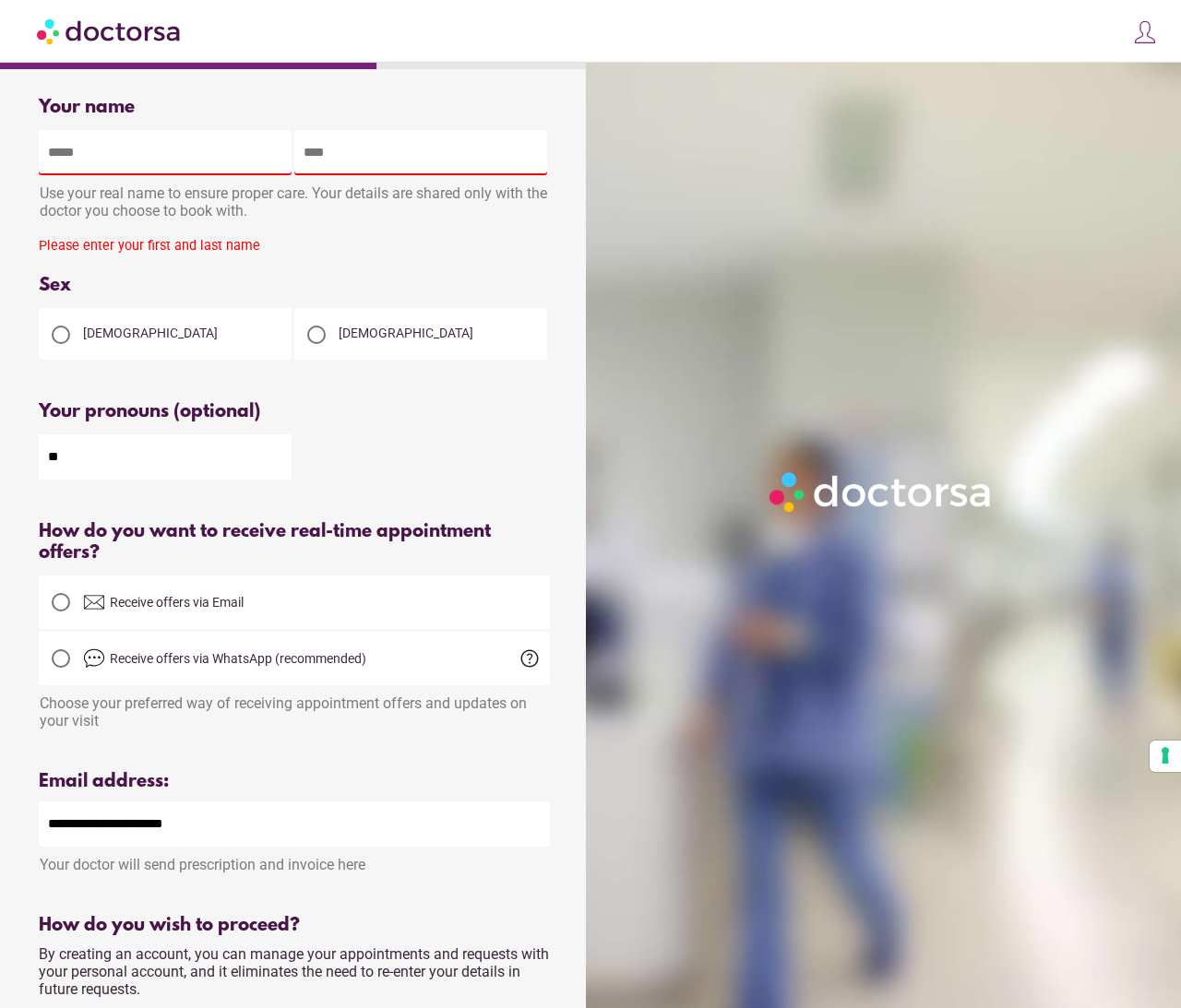
scroll to position [0, 0]
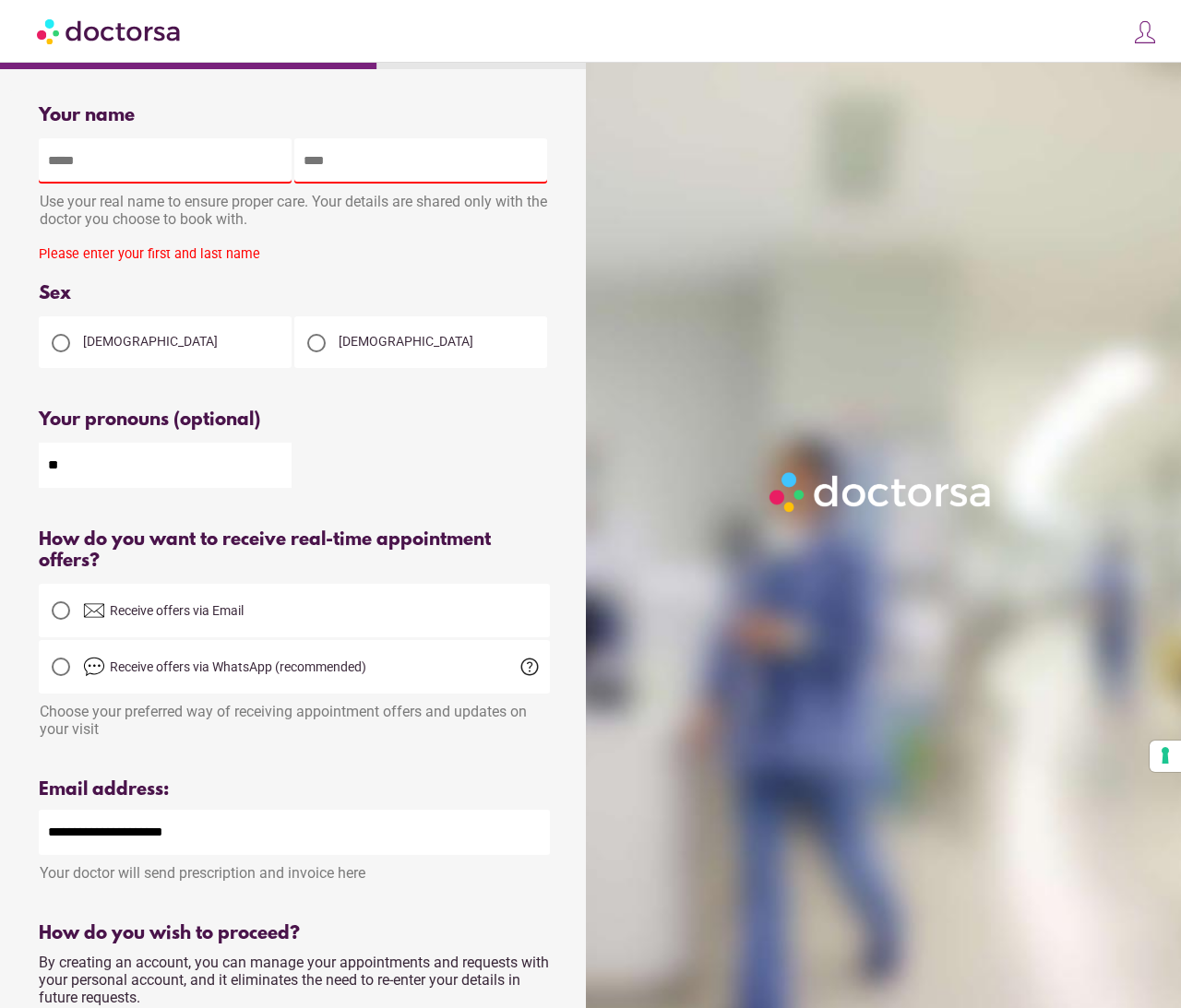
click at [210, 151] on input "text" at bounding box center [165, 160] width 253 height 45
type input "******"
click at [411, 163] on input "text" at bounding box center [420, 160] width 253 height 45
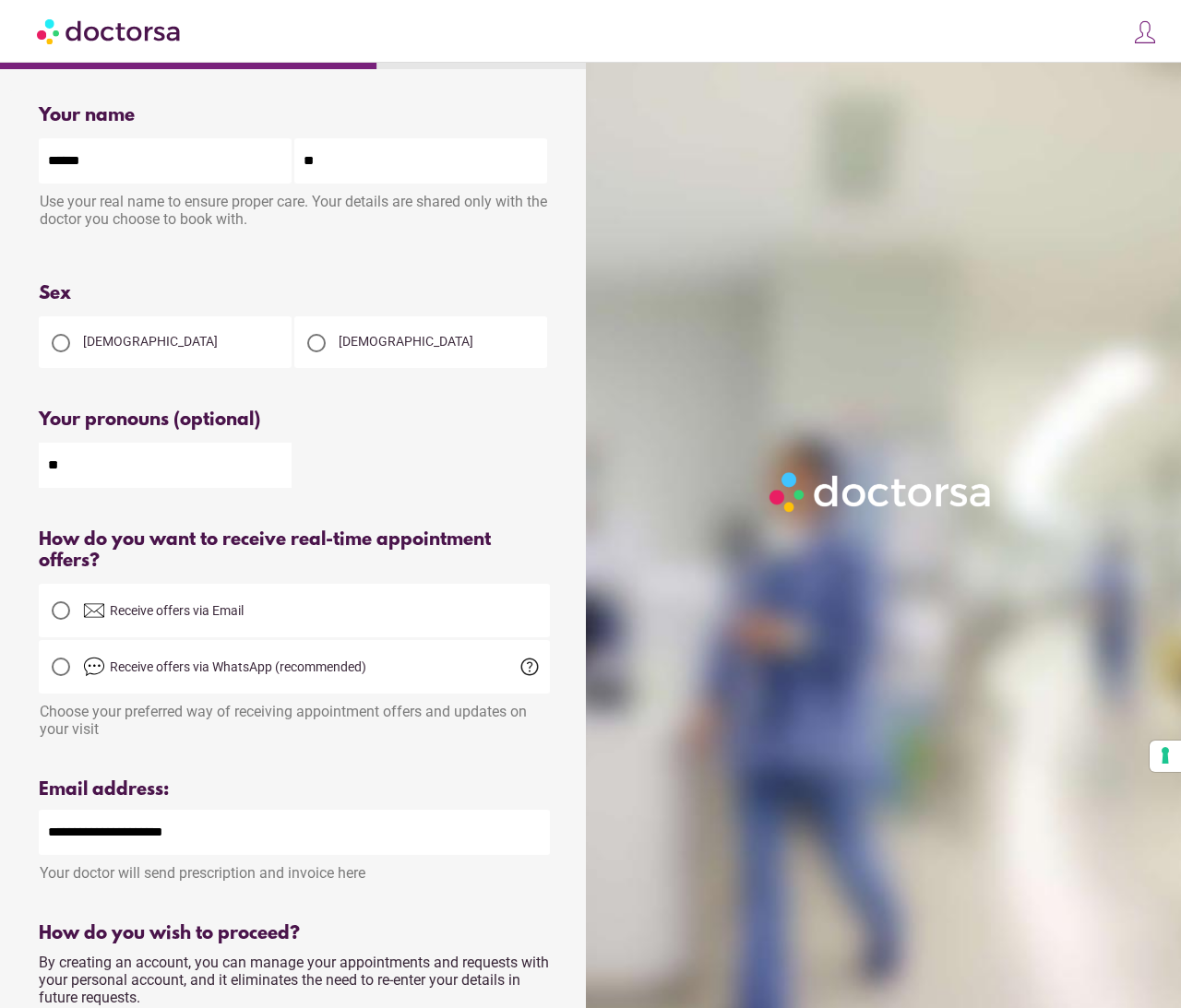
type input "*"
type input "********"
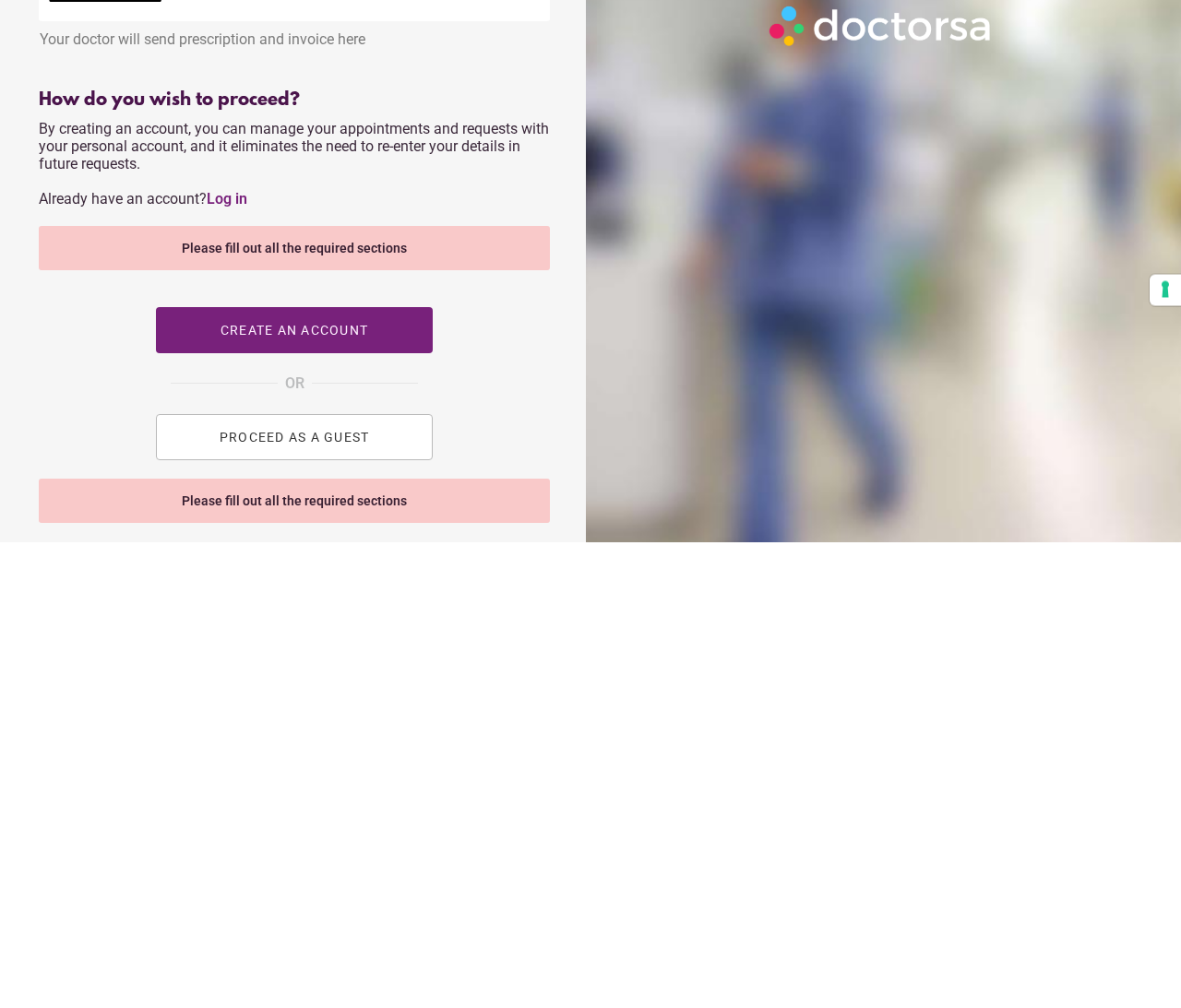
scroll to position [372, 0]
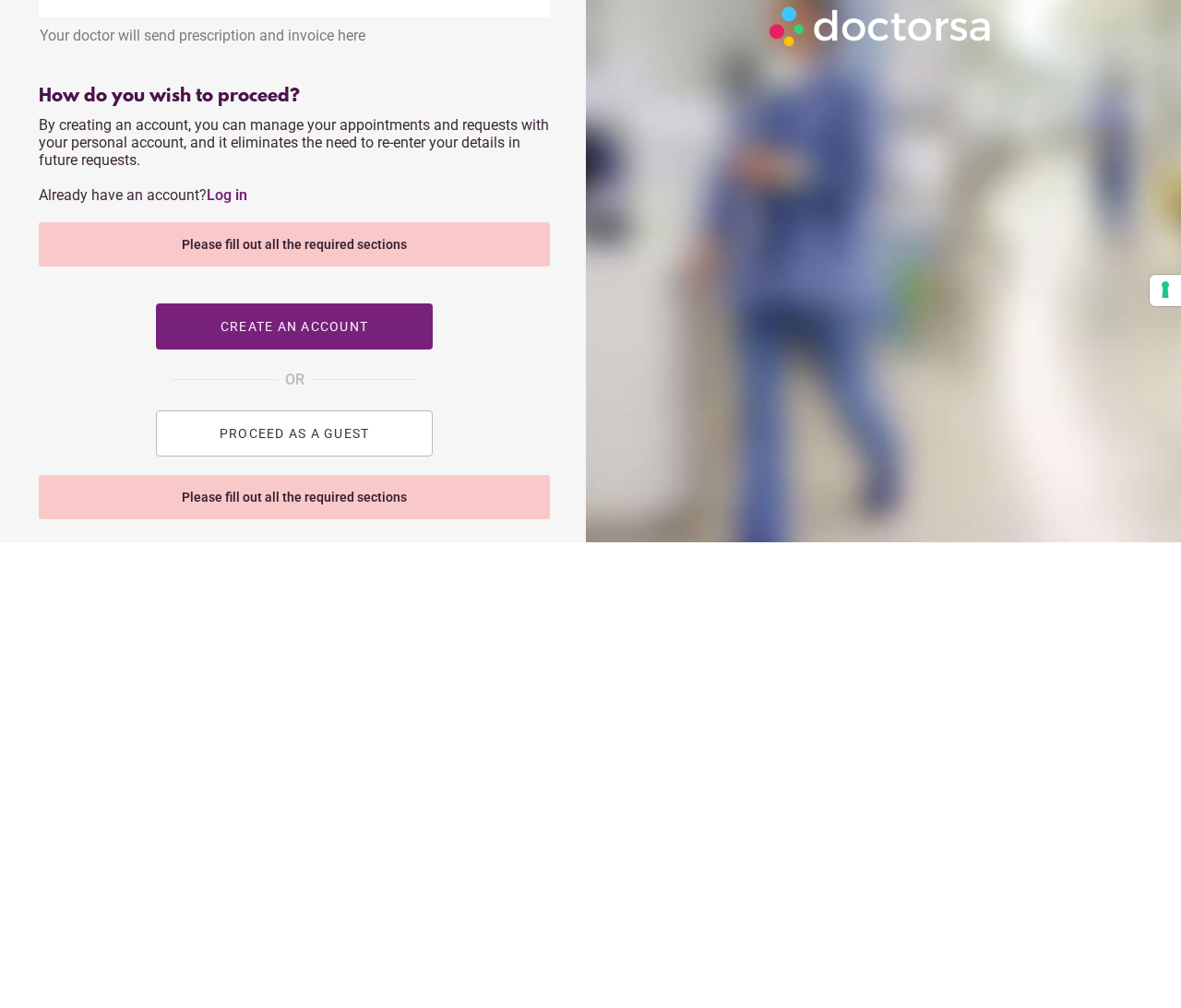
click at [371, 876] on button "PROCEED AS A GUEST" at bounding box center [294, 899] width 277 height 46
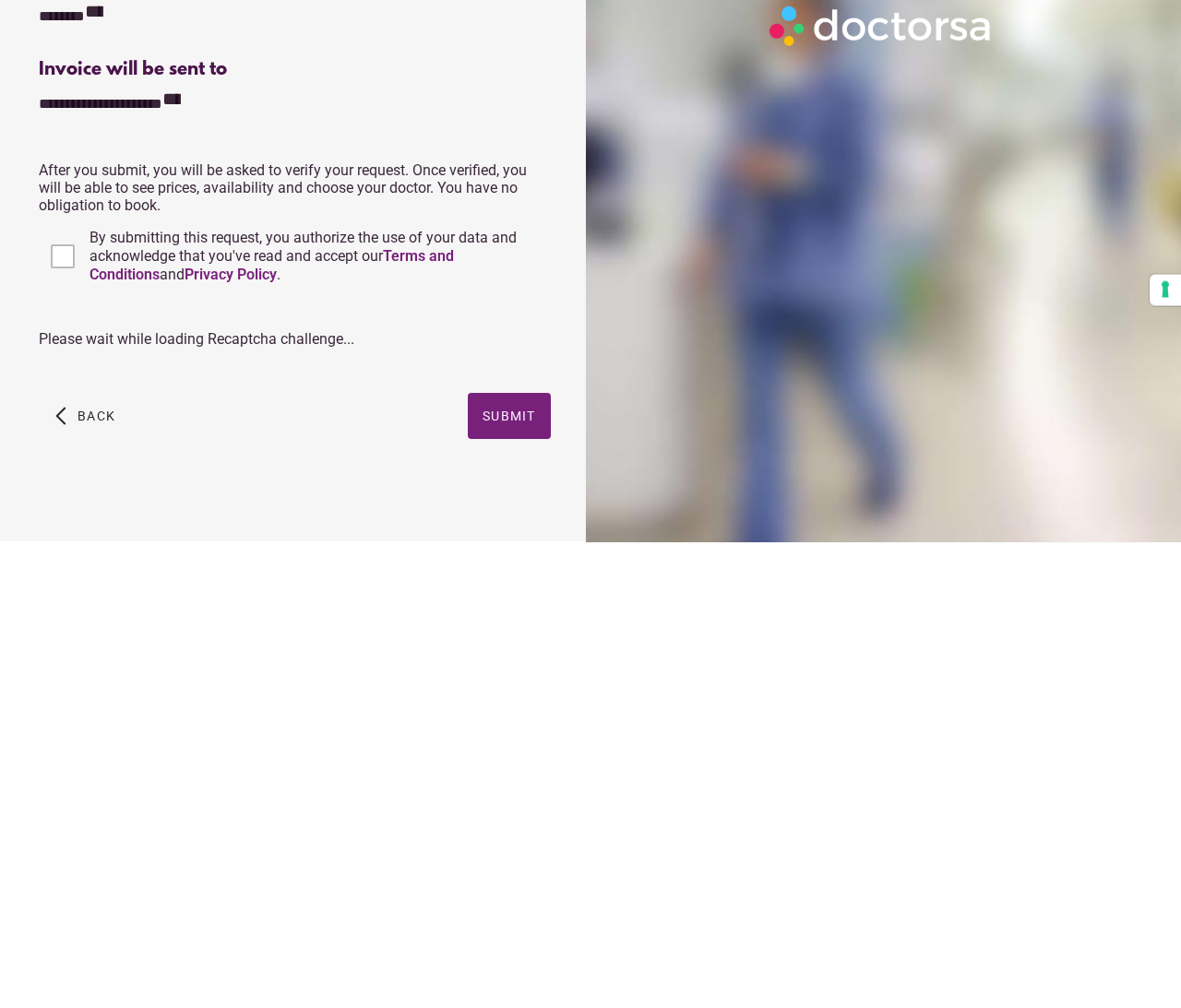
scroll to position [23, 0]
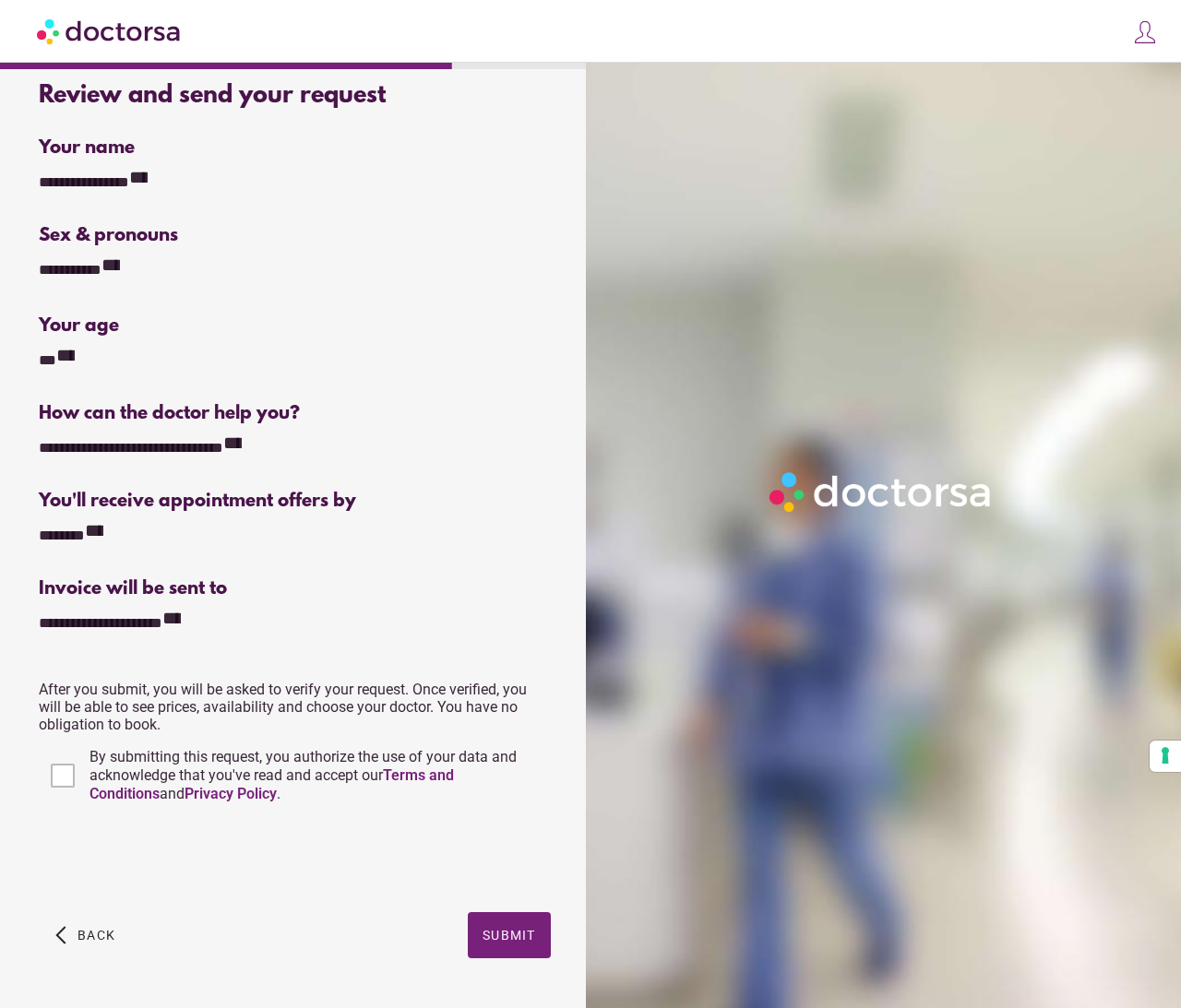
click at [520, 952] on span "button" at bounding box center [509, 935] width 83 height 46
